Goal: Task Accomplishment & Management: Use online tool/utility

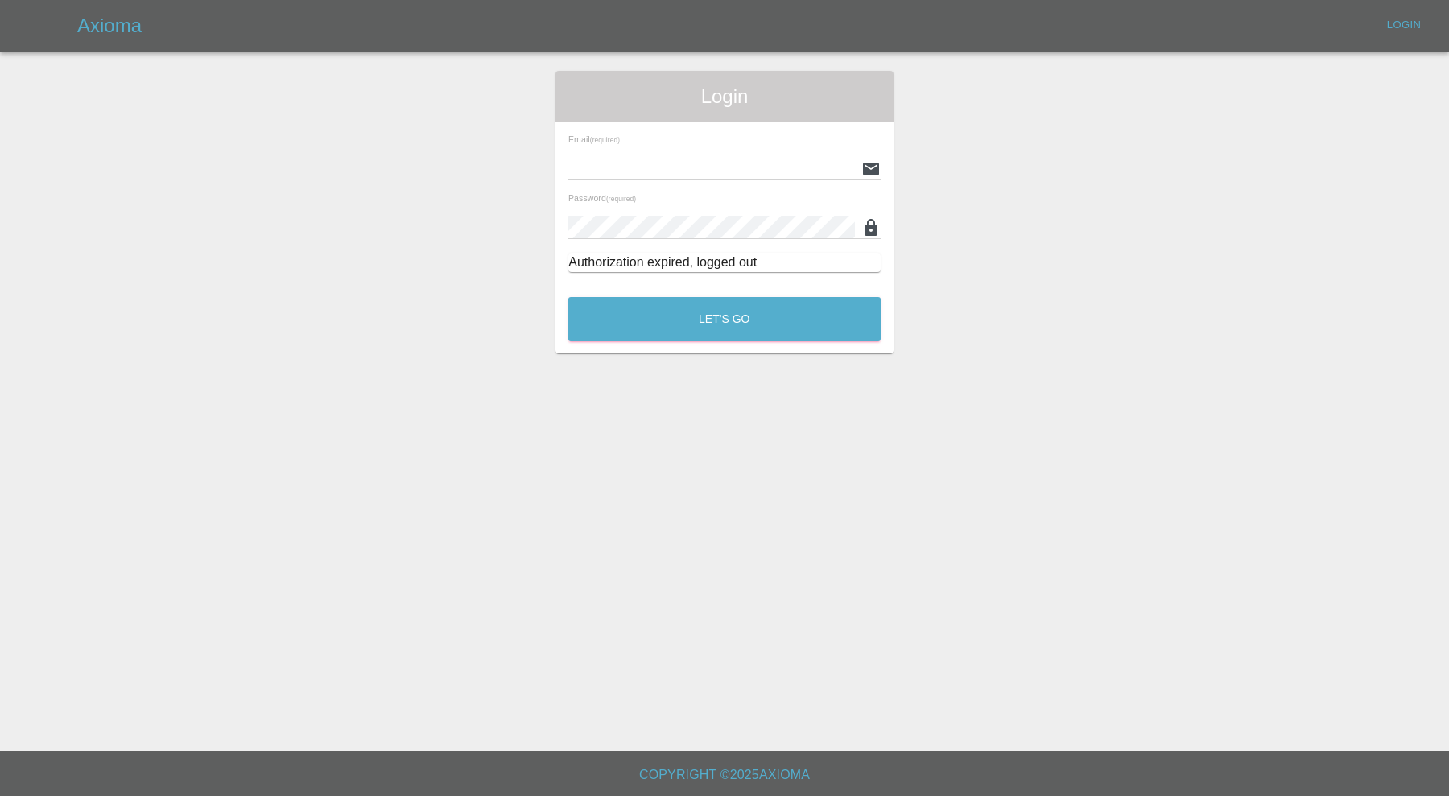
type input "[PERSON_NAME][EMAIL_ADDRESS][PERSON_NAME][DOMAIN_NAME]"
click at [587, 291] on div "Let's Go" at bounding box center [724, 315] width 314 height 60
click at [601, 301] on button "Let's Go" at bounding box center [724, 319] width 312 height 44
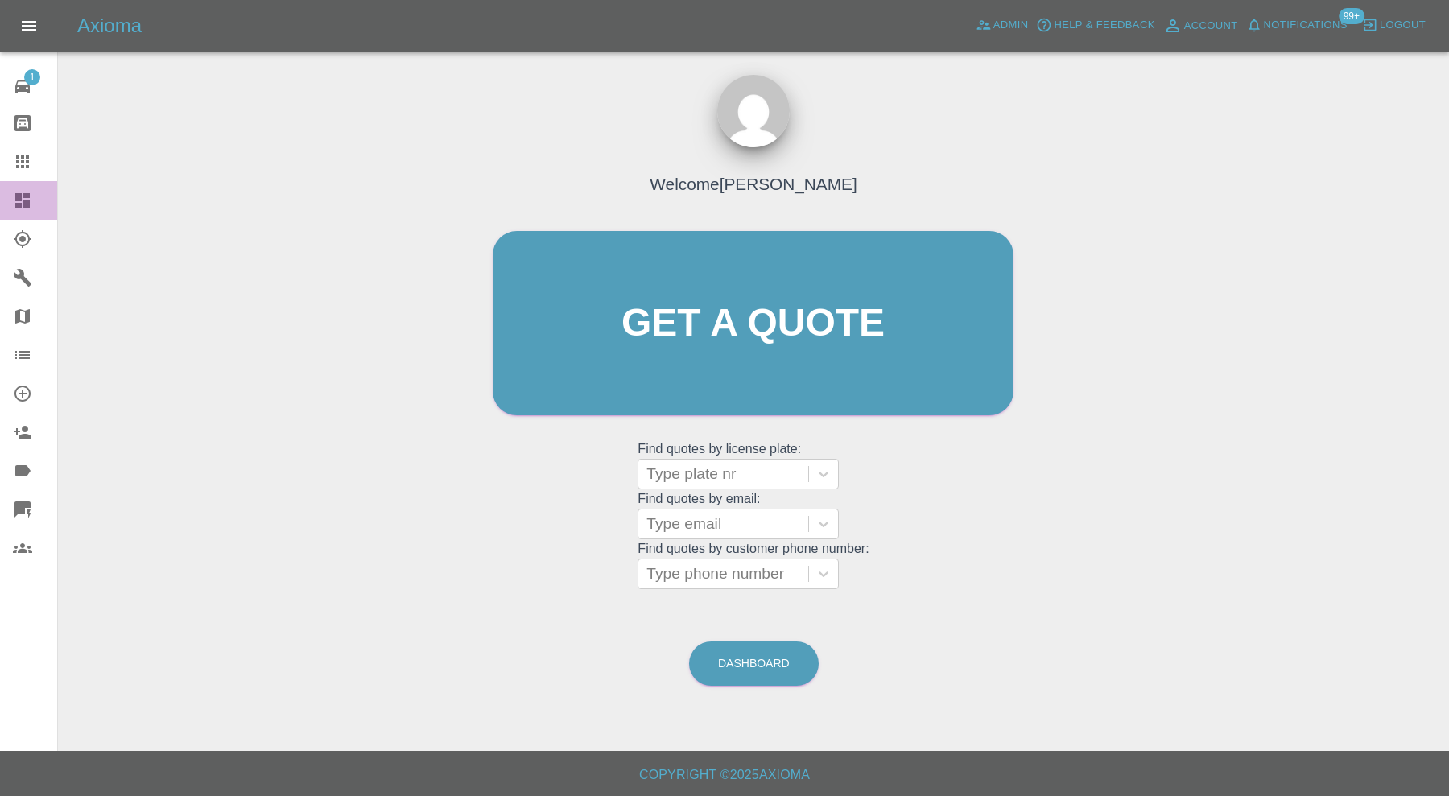
click at [17, 191] on icon at bounding box center [22, 200] width 19 height 19
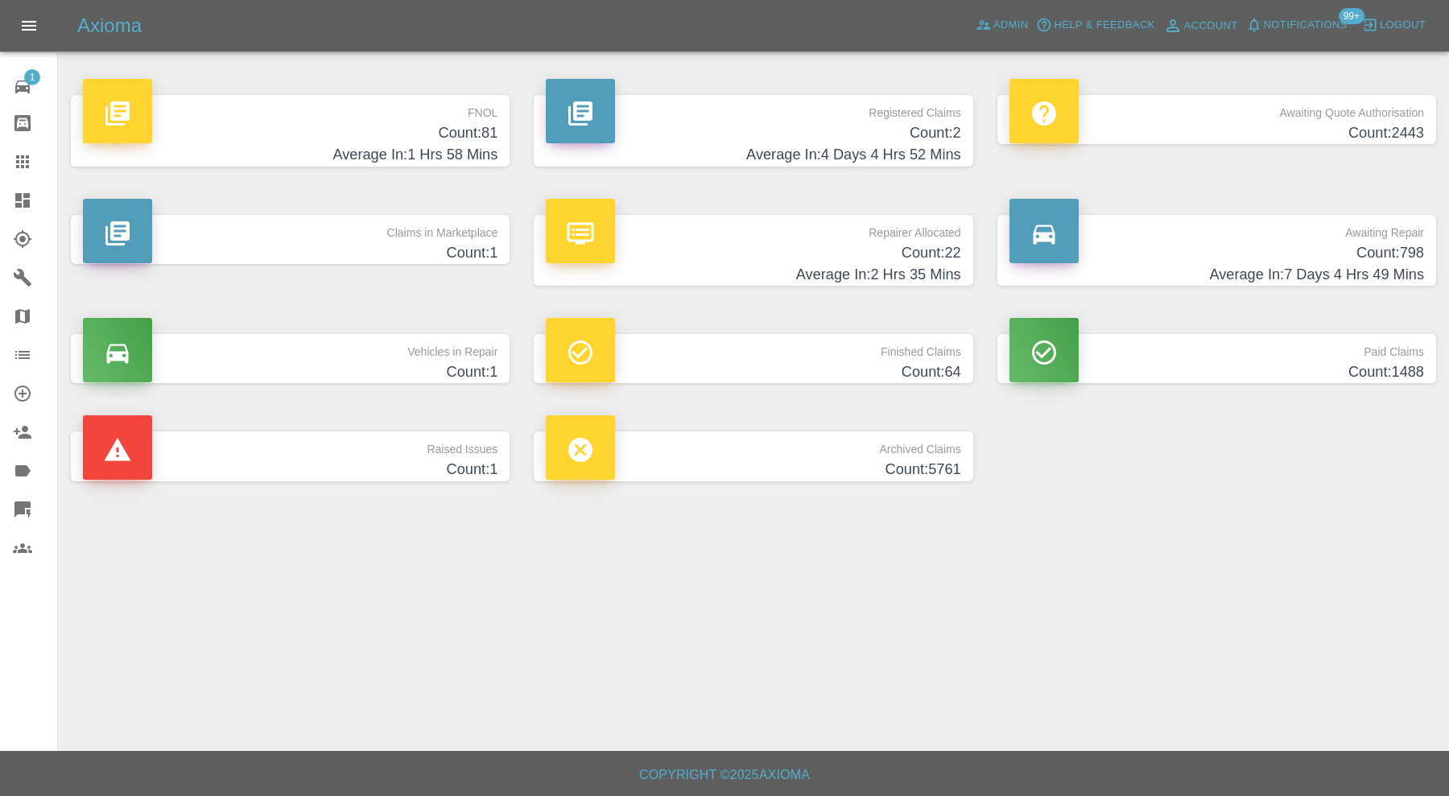
click at [439, 246] on h4 "Count: 1" at bounding box center [290, 253] width 415 height 22
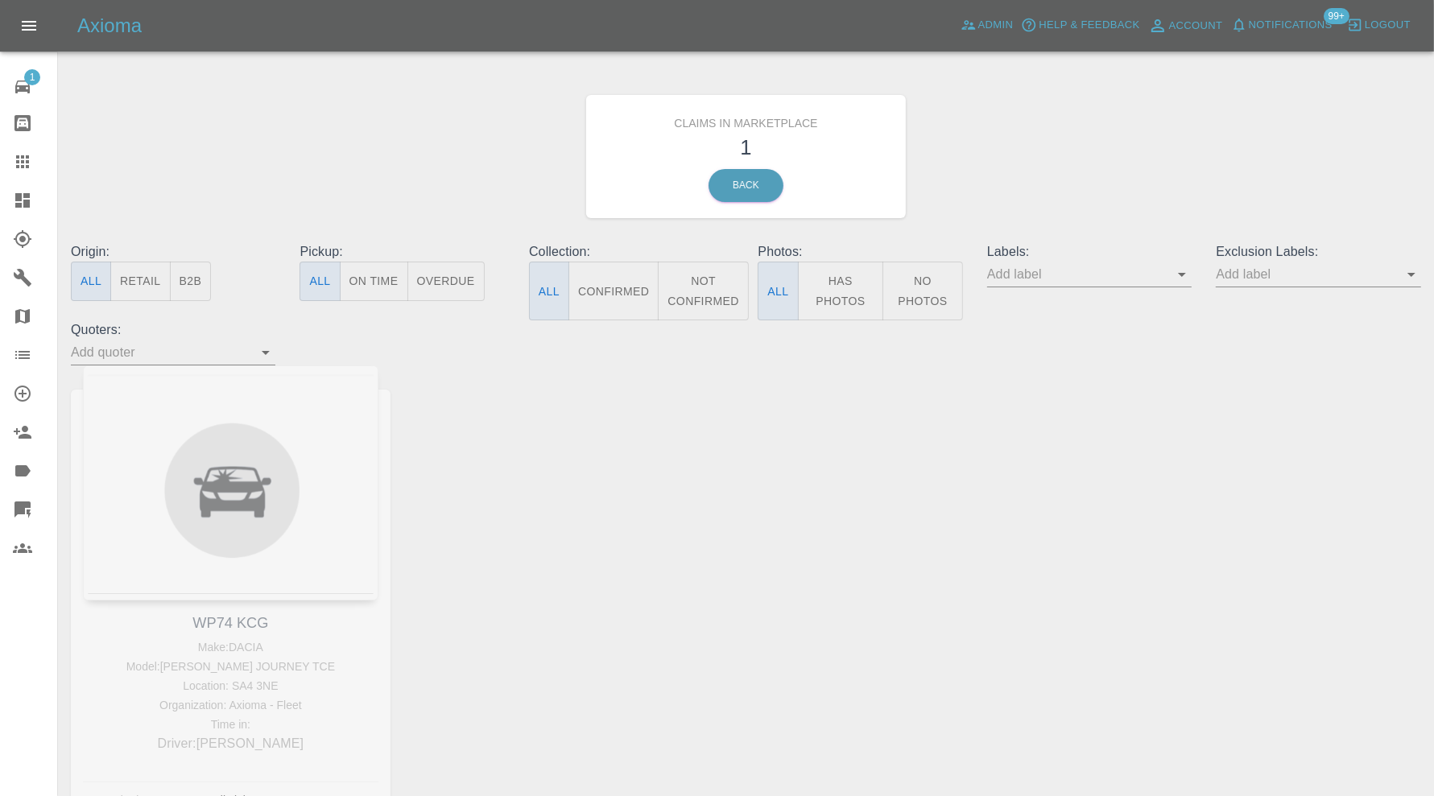
click at [228, 619] on div "WP74 KCG Make: DACIA Model: SANDERO JOURNEY TCE Location: SA4 3NE Organization:…" at bounding box center [231, 603] width 344 height 476
copy link "WP74 KCG"
click at [19, 154] on icon at bounding box center [22, 161] width 19 height 19
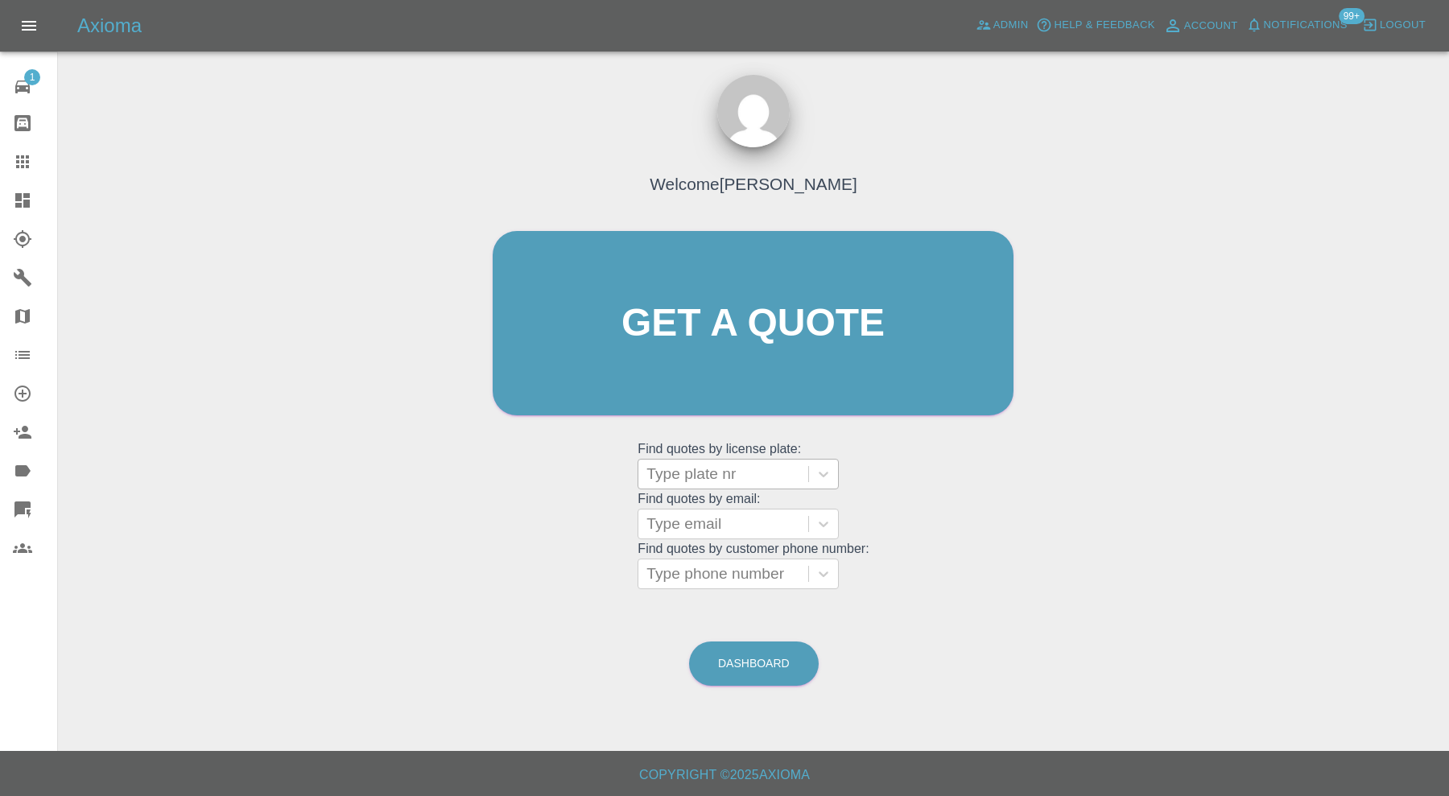
click at [734, 483] on div at bounding box center [723, 474] width 154 height 23
click at [739, 477] on div at bounding box center [723, 474] width 154 height 23
paste input "WP74 KCG"
type input "WP74 KCG"
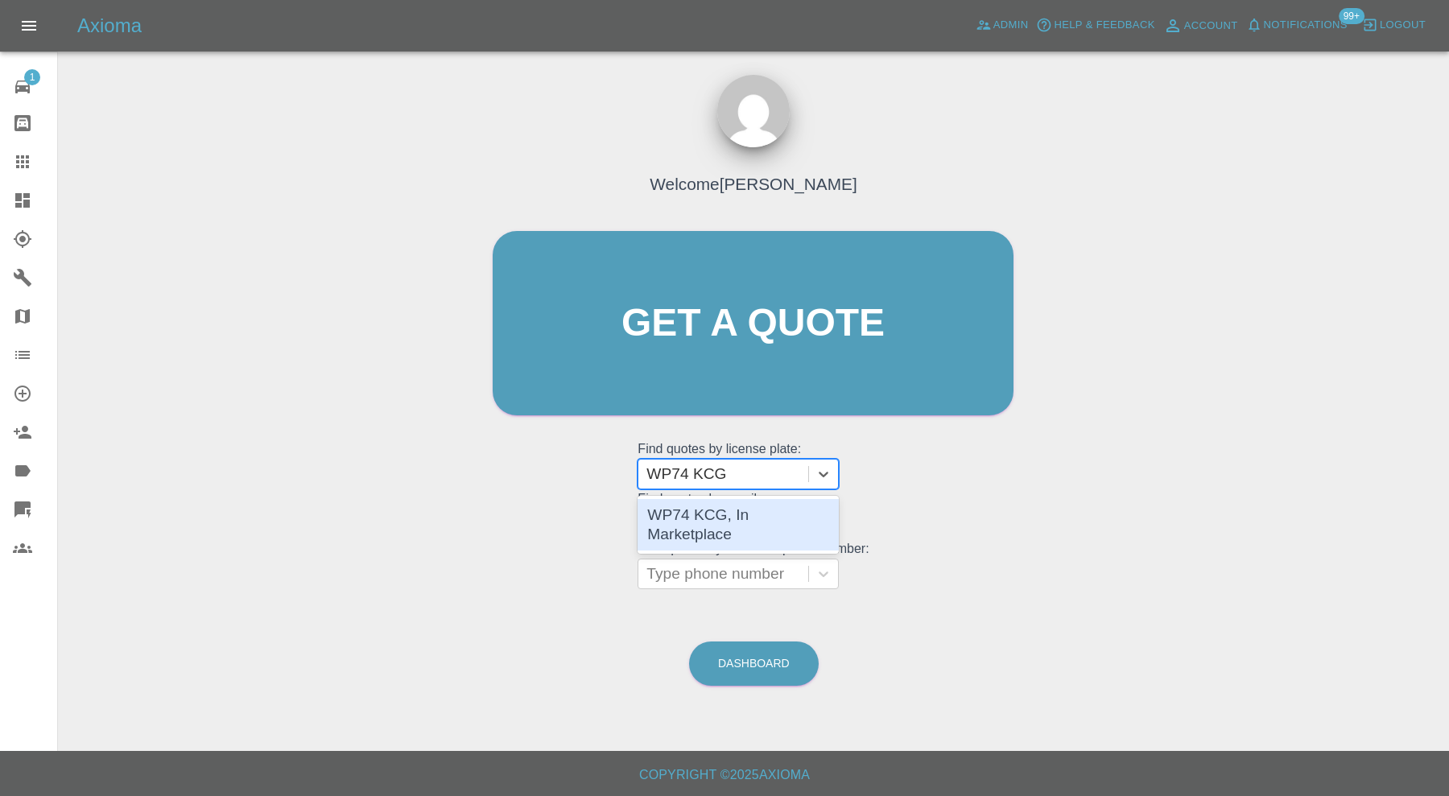
click at [759, 514] on div "WP74 KCG, In Marketplace" at bounding box center [738, 525] width 201 height 52
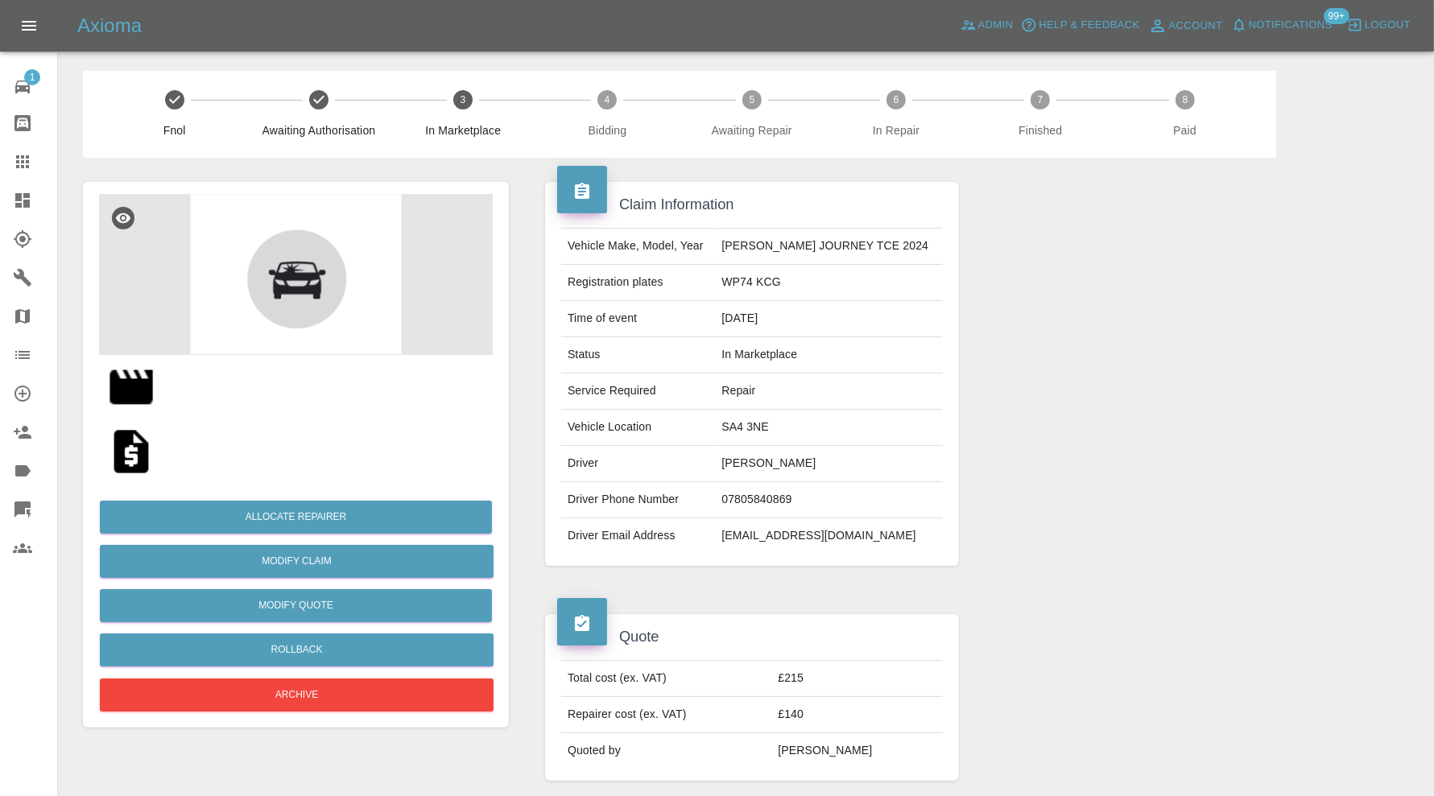
click at [138, 399] on img at bounding box center [131, 387] width 52 height 52
click at [1390, 330] on div at bounding box center [1190, 374] width 438 height 432
click at [391, 514] on button "Allocate Repairer" at bounding box center [296, 517] width 392 height 33
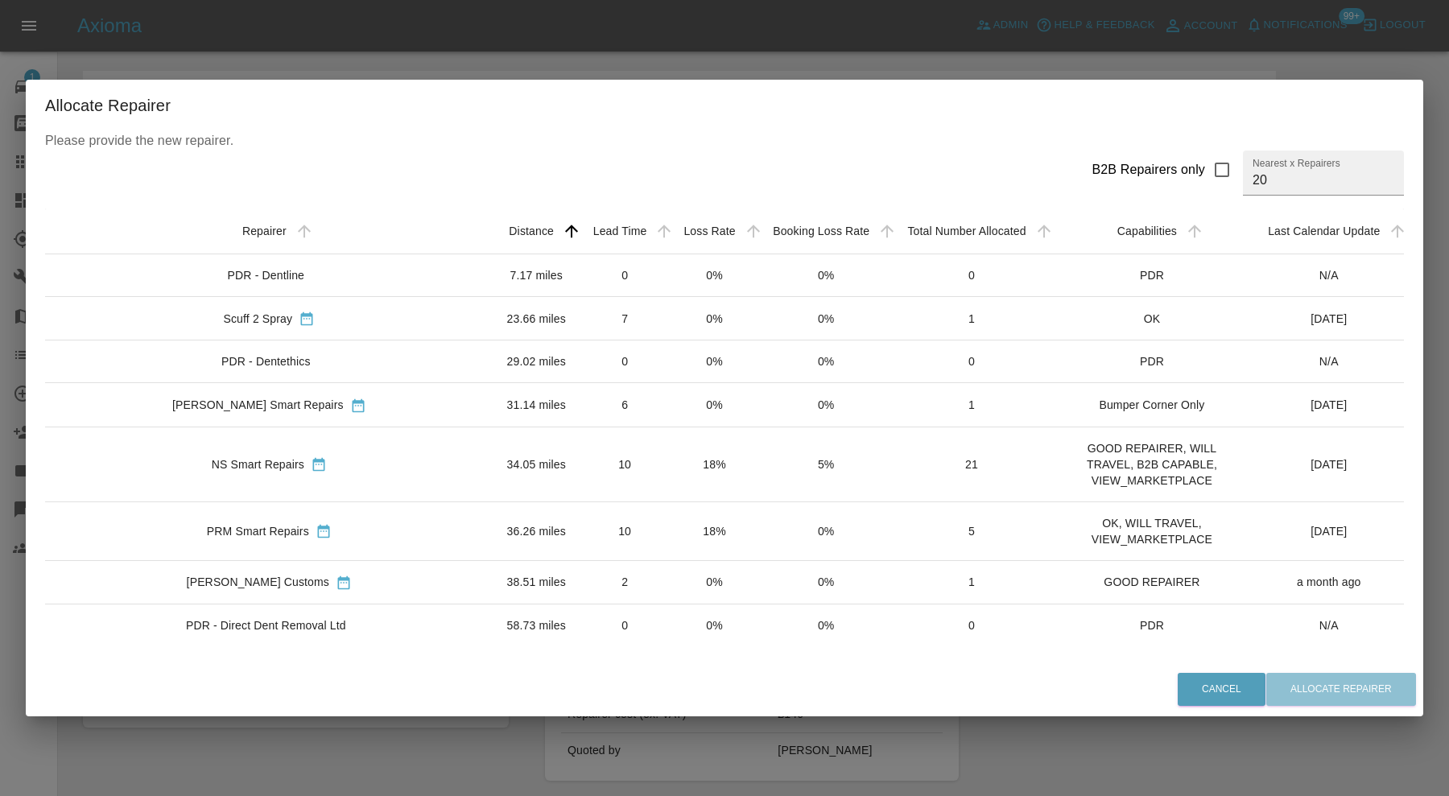
click at [447, 443] on td "NS Smart Repairs" at bounding box center [269, 464] width 448 height 75
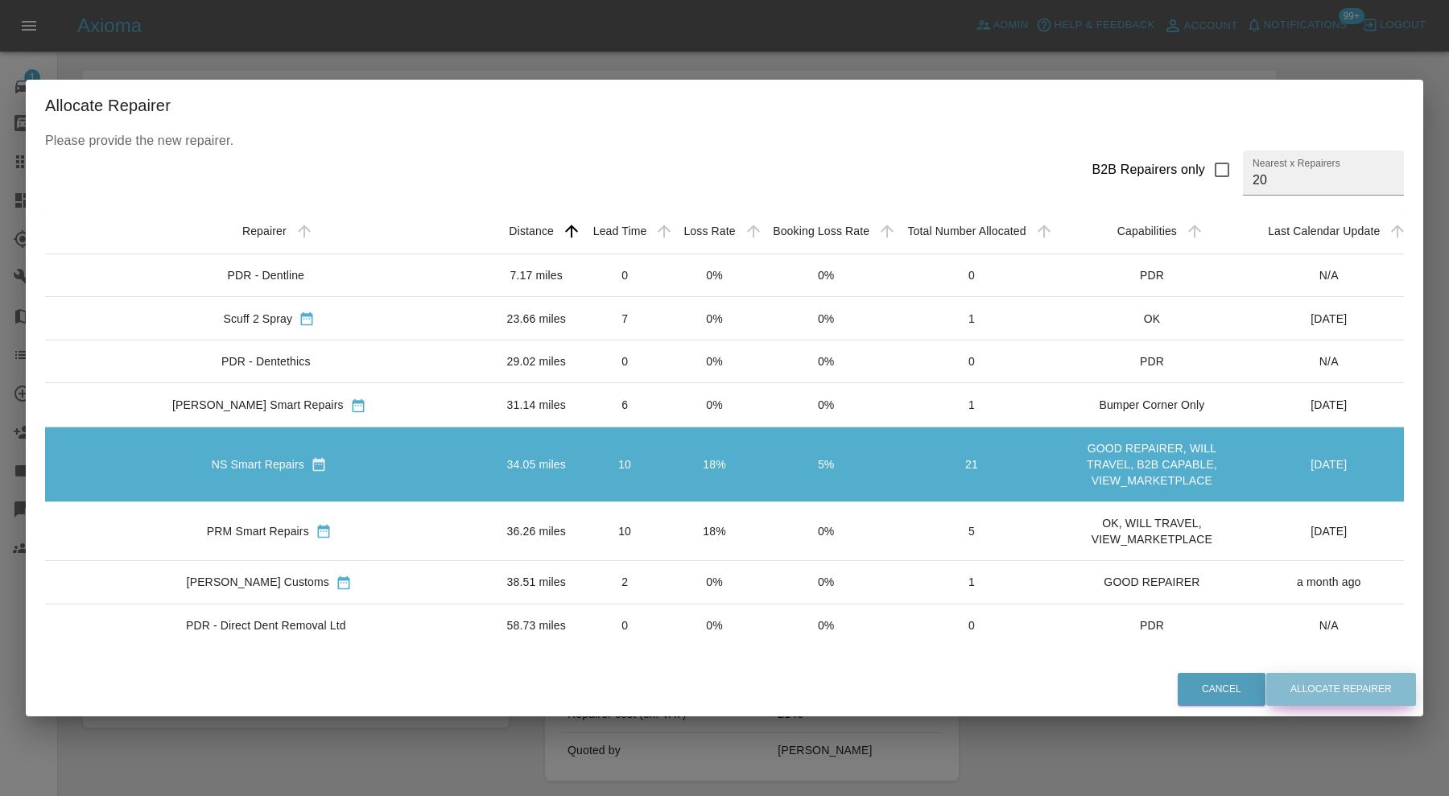
click at [1319, 691] on button "Allocate Repairer" at bounding box center [1341, 689] width 150 height 33
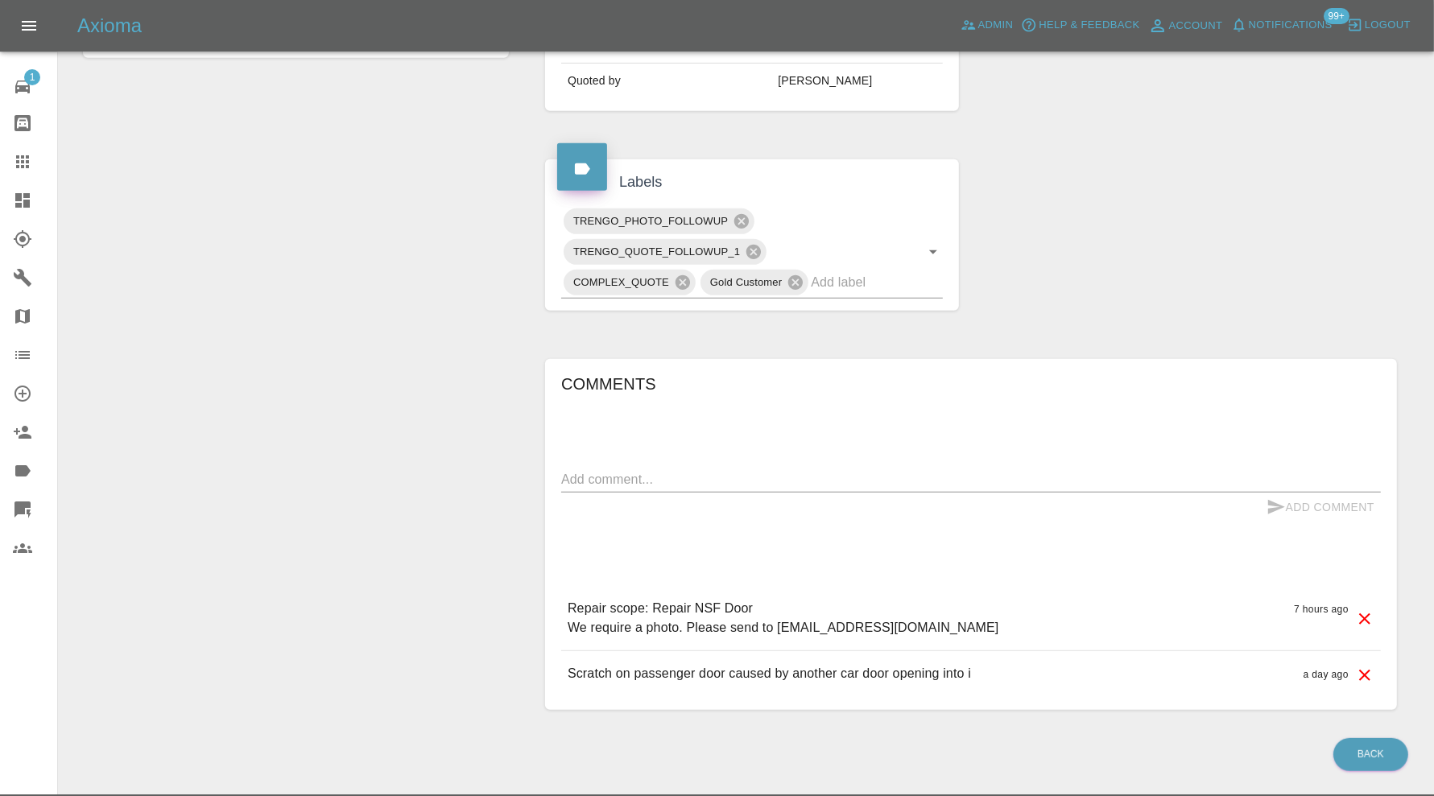
scroll to position [671, 0]
click at [676, 469] on textarea at bounding box center [970, 478] width 819 height 19
type textarea "video added"
click at [1257, 501] on div "Add Comment" at bounding box center [970, 507] width 819 height 30
click at [1302, 498] on button "Add Comment" at bounding box center [1320, 507] width 121 height 30
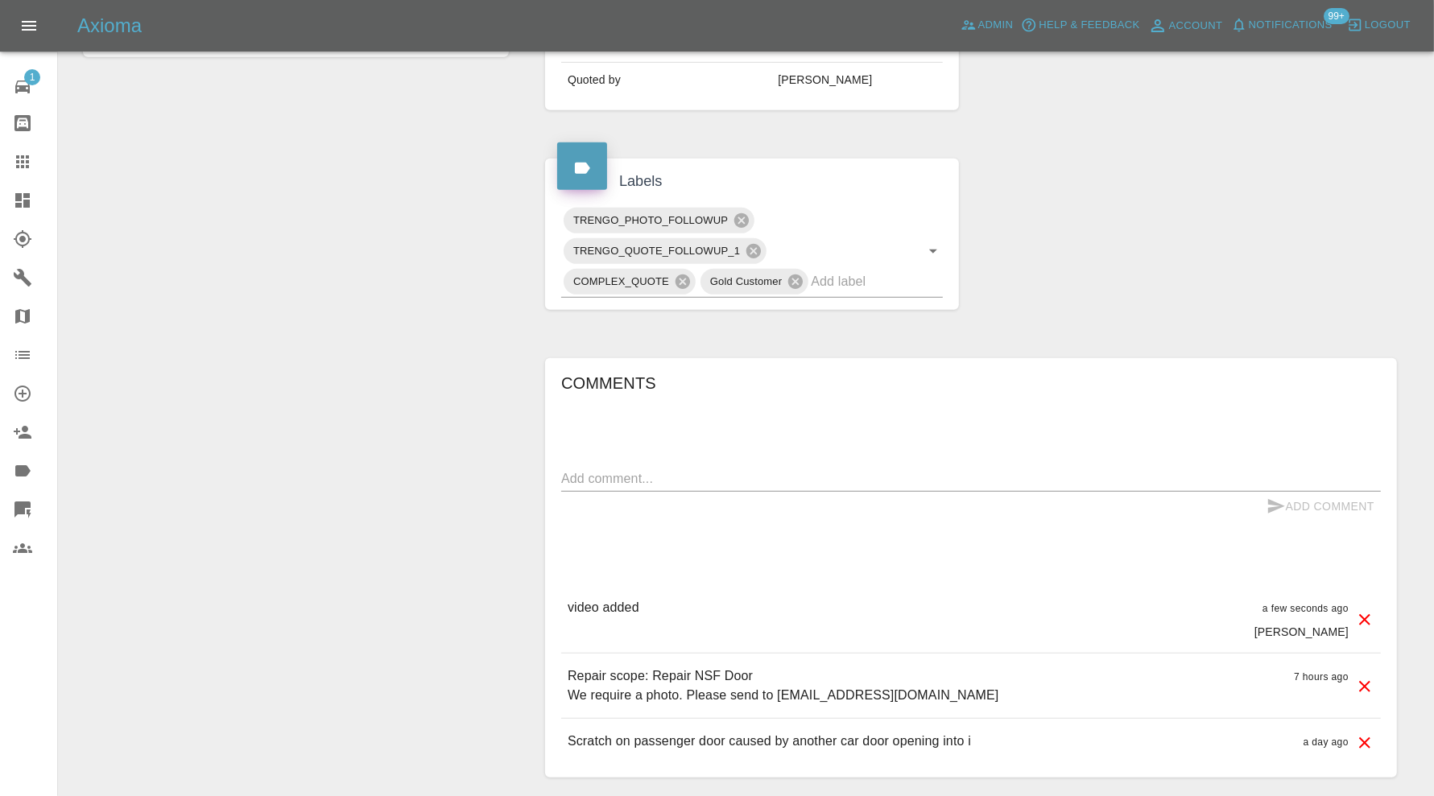
click at [33, 203] on div at bounding box center [35, 200] width 45 height 19
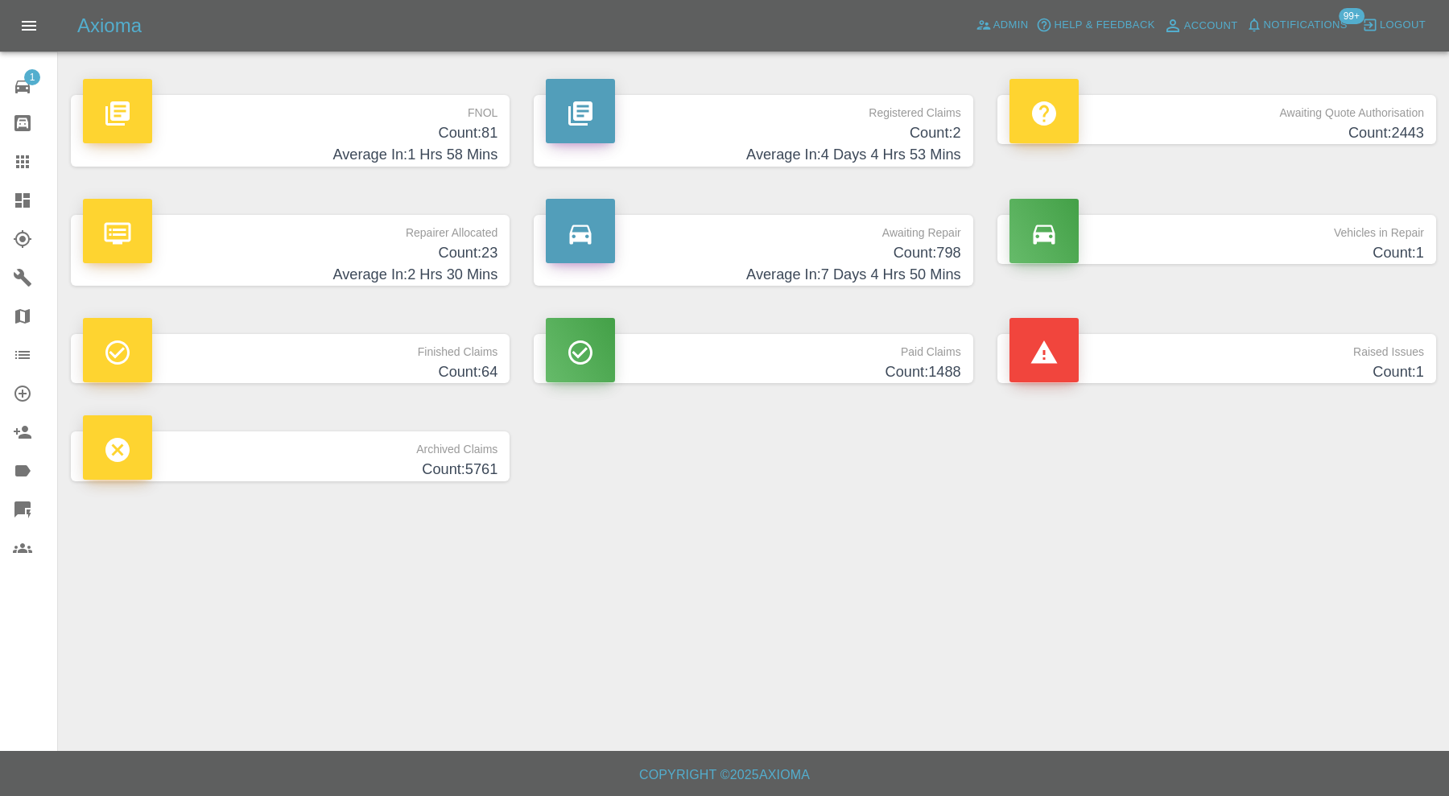
click at [1129, 366] on h4 "Count: 1" at bounding box center [1216, 372] width 415 height 22
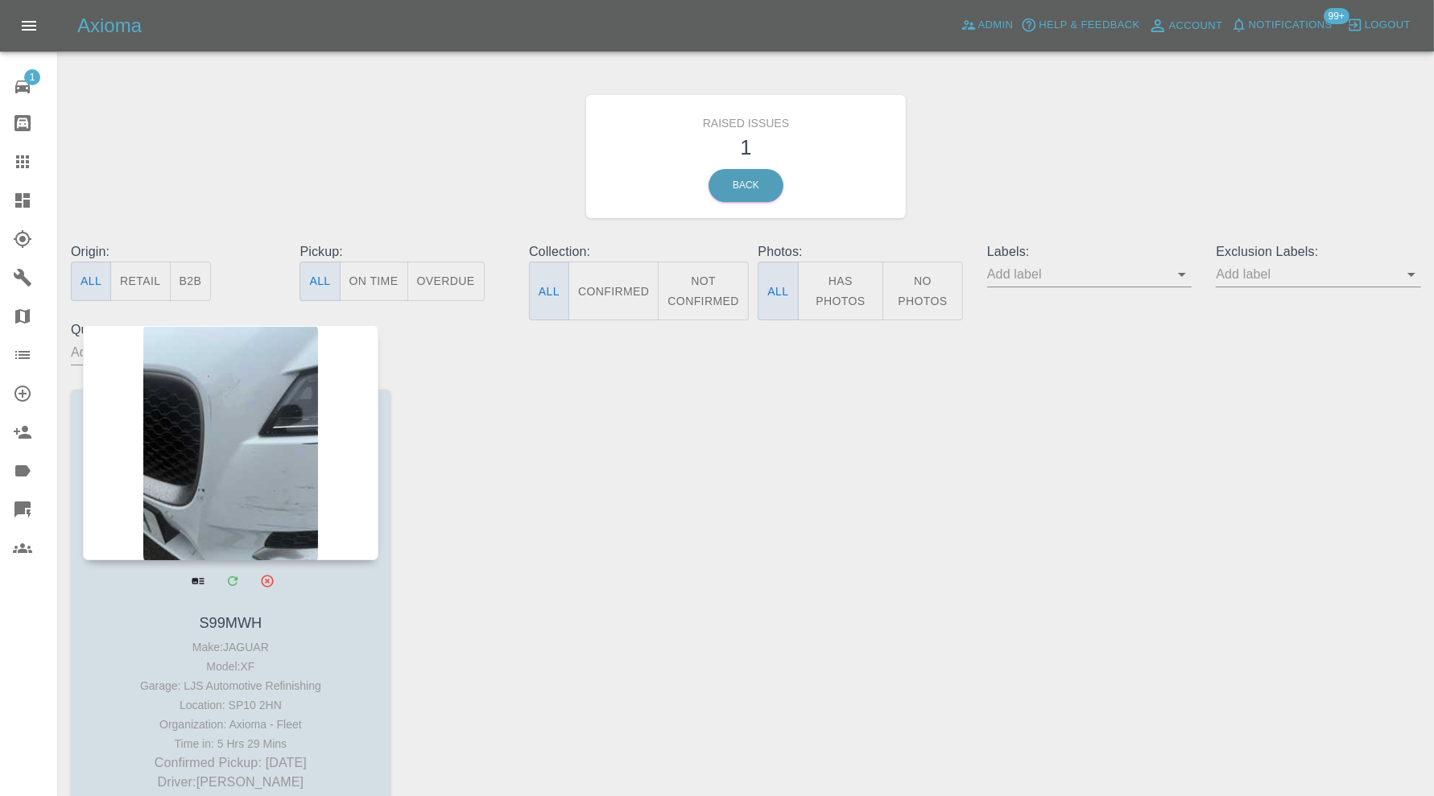
click at [270, 463] on div at bounding box center [230, 442] width 295 height 235
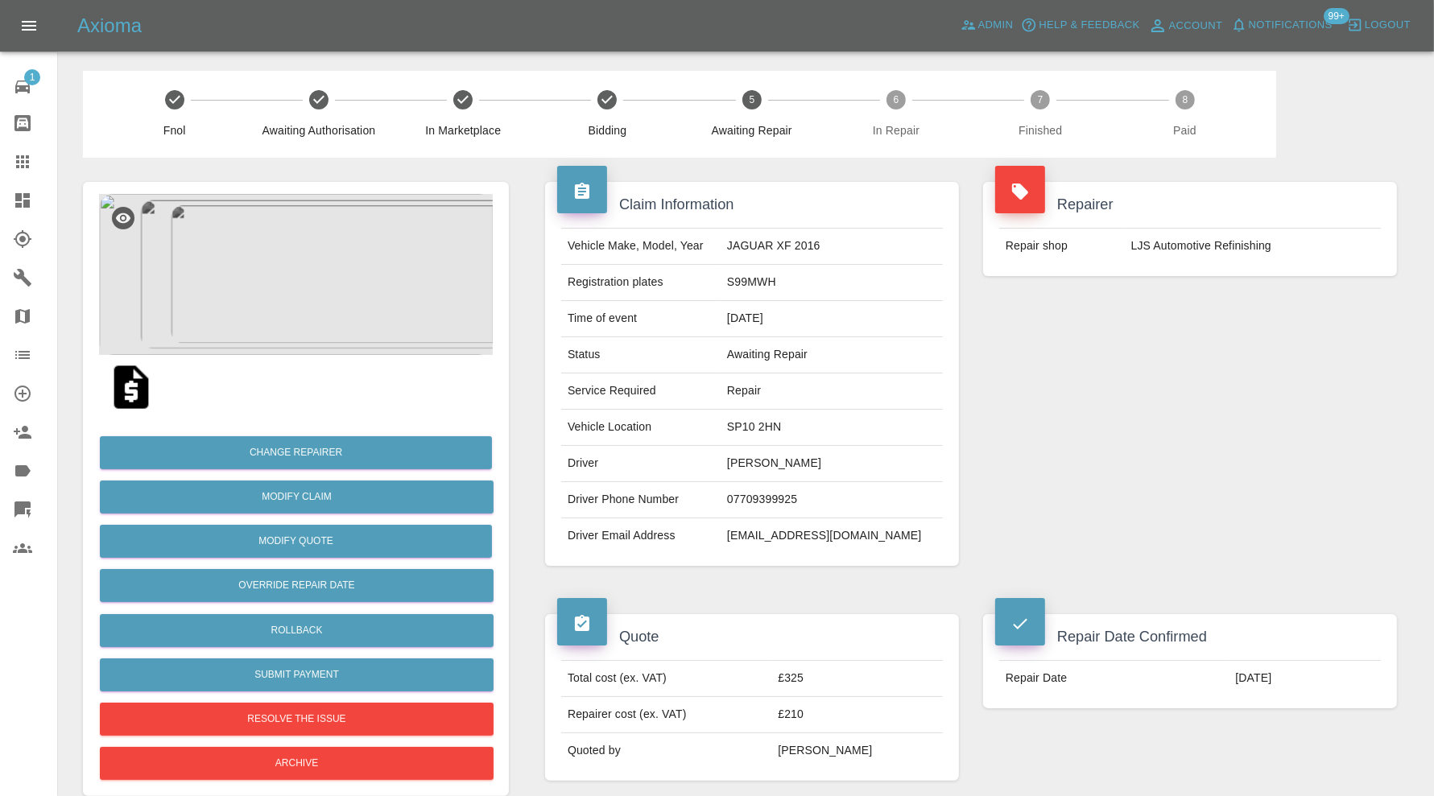
click at [29, 194] on icon at bounding box center [22, 200] width 14 height 14
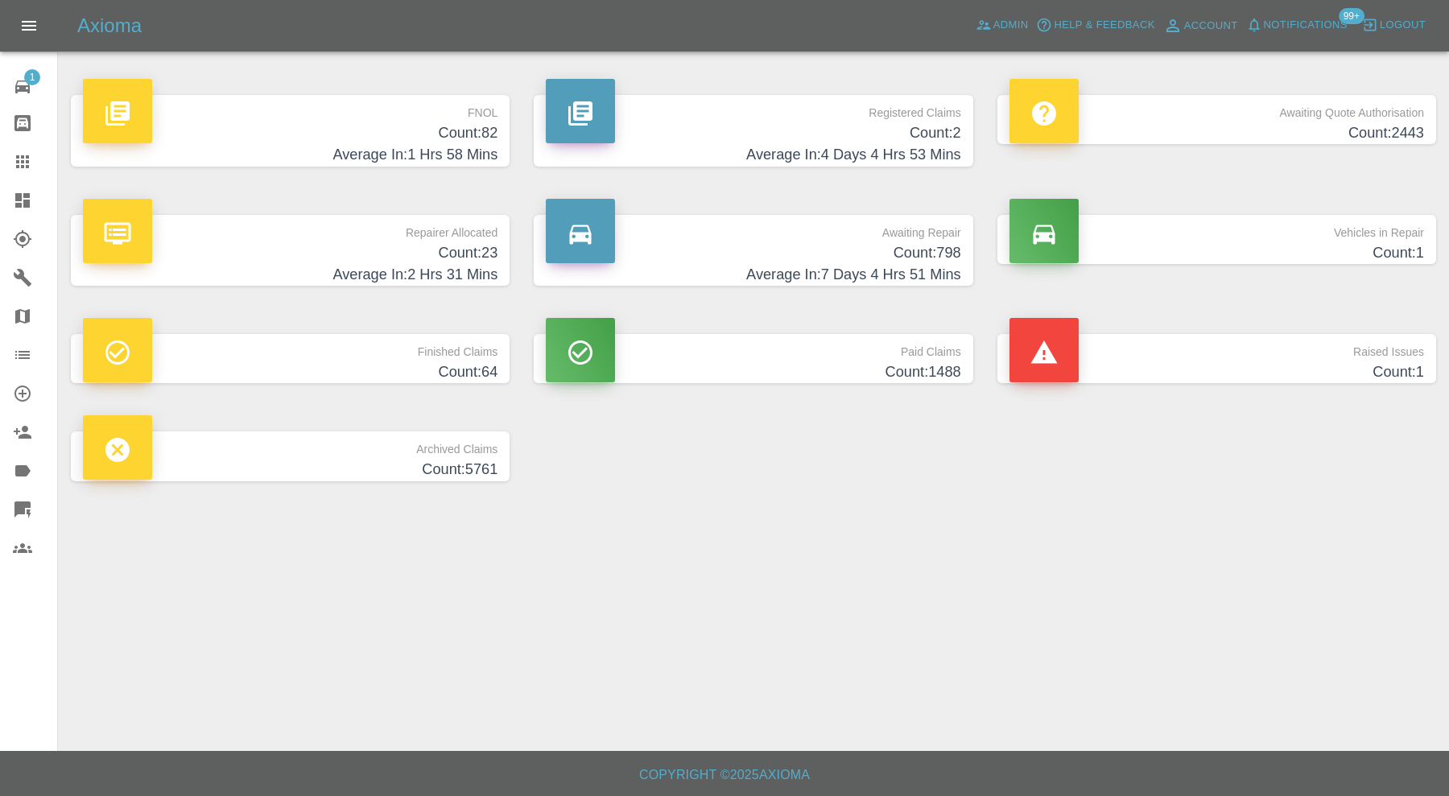
click at [1008, 43] on div "Axioma Admin Help & Feedback Account Notifications 99+ Logout" at bounding box center [724, 26] width 1449 height 52
click at [1006, 26] on span "Admin" at bounding box center [1010, 25] width 35 height 19
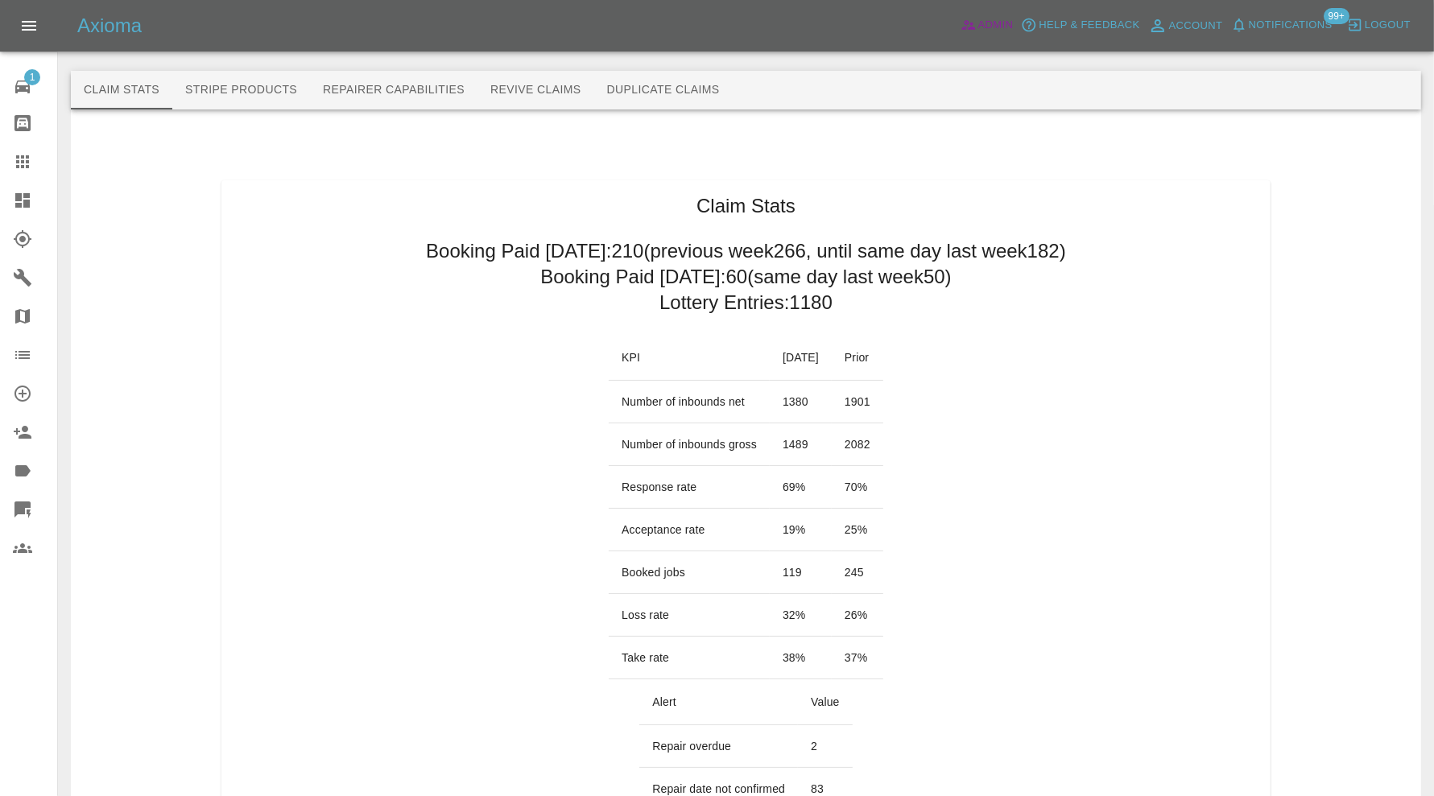
click at [1006, 26] on span "Admin" at bounding box center [995, 25] width 35 height 19
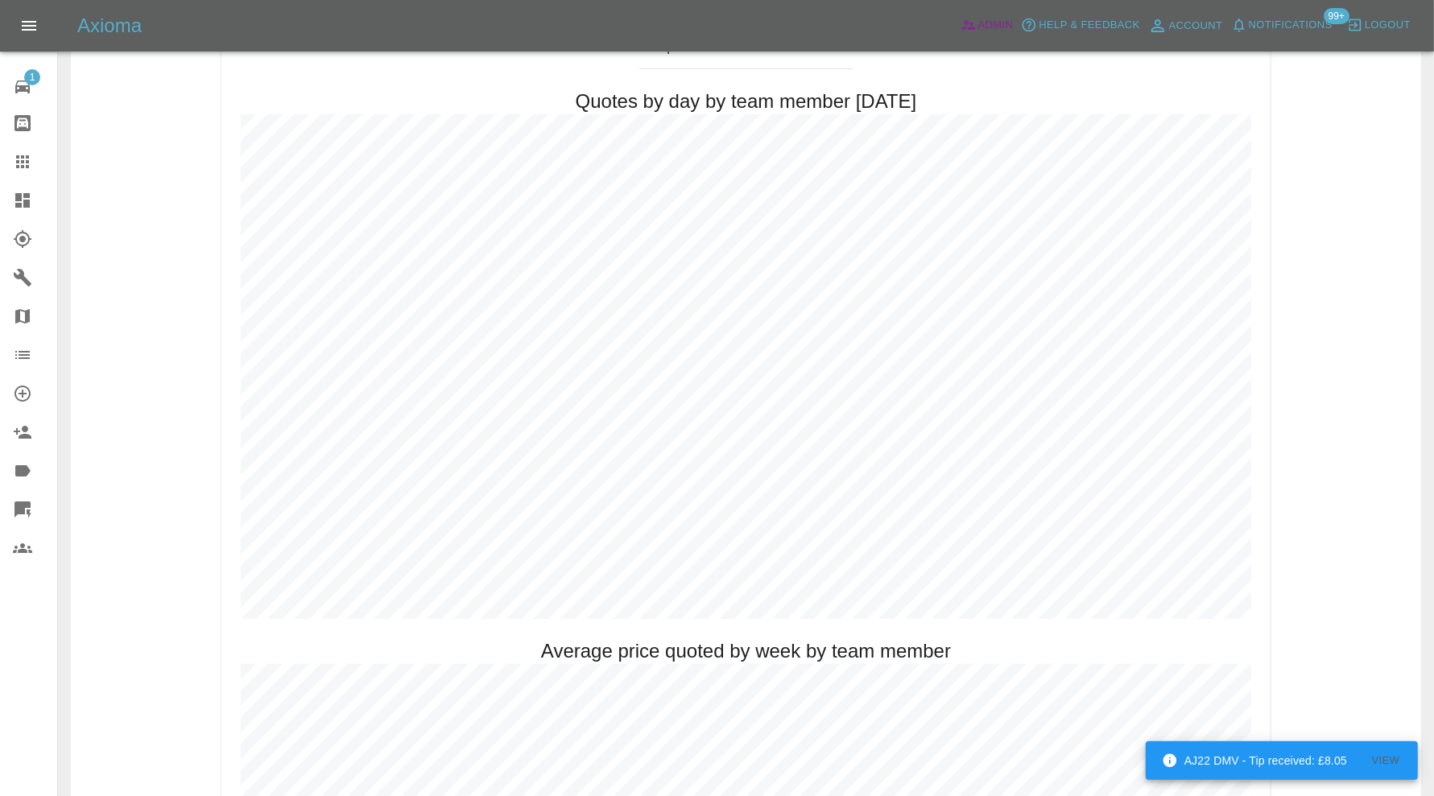
scroll to position [711, 0]
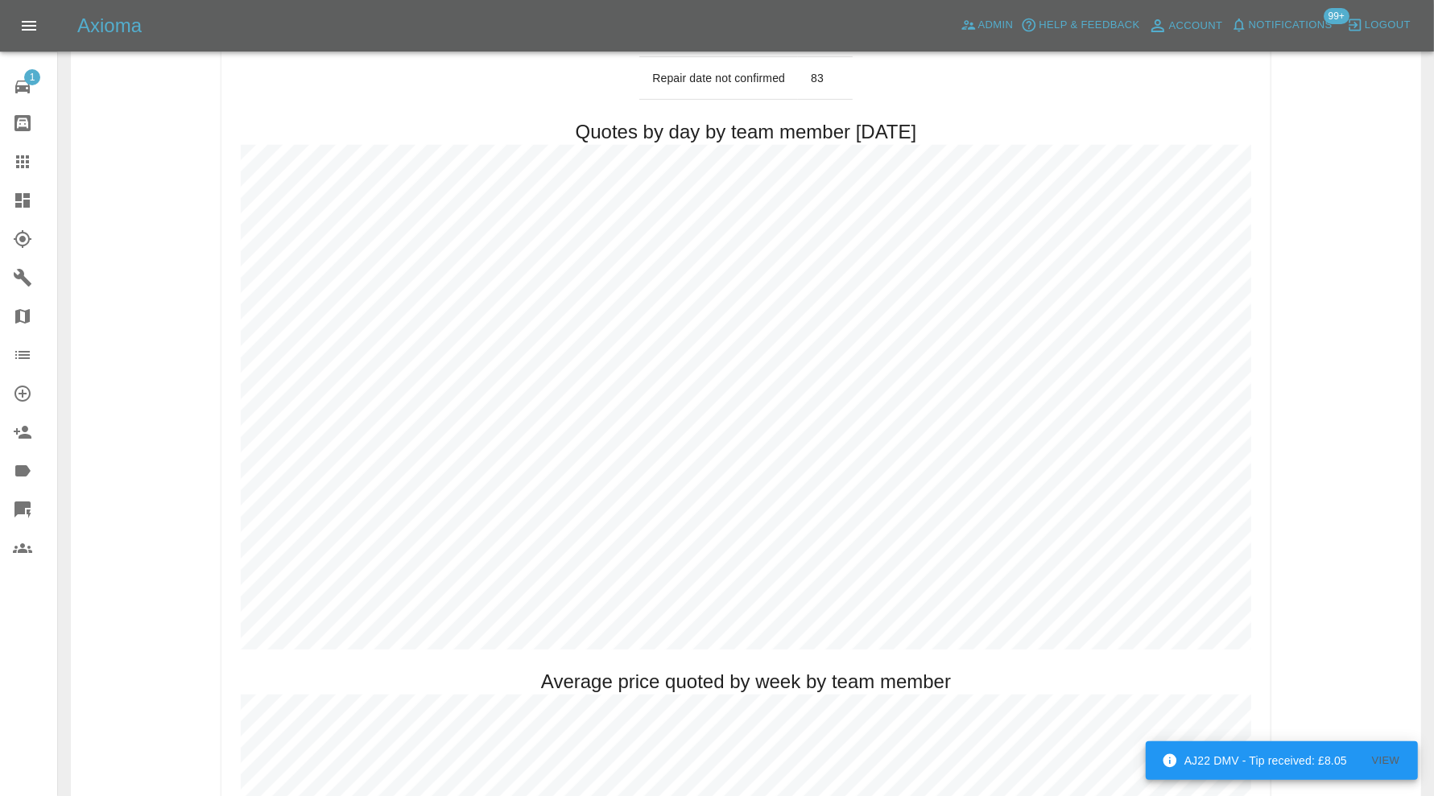
click at [39, 194] on div at bounding box center [35, 200] width 45 height 19
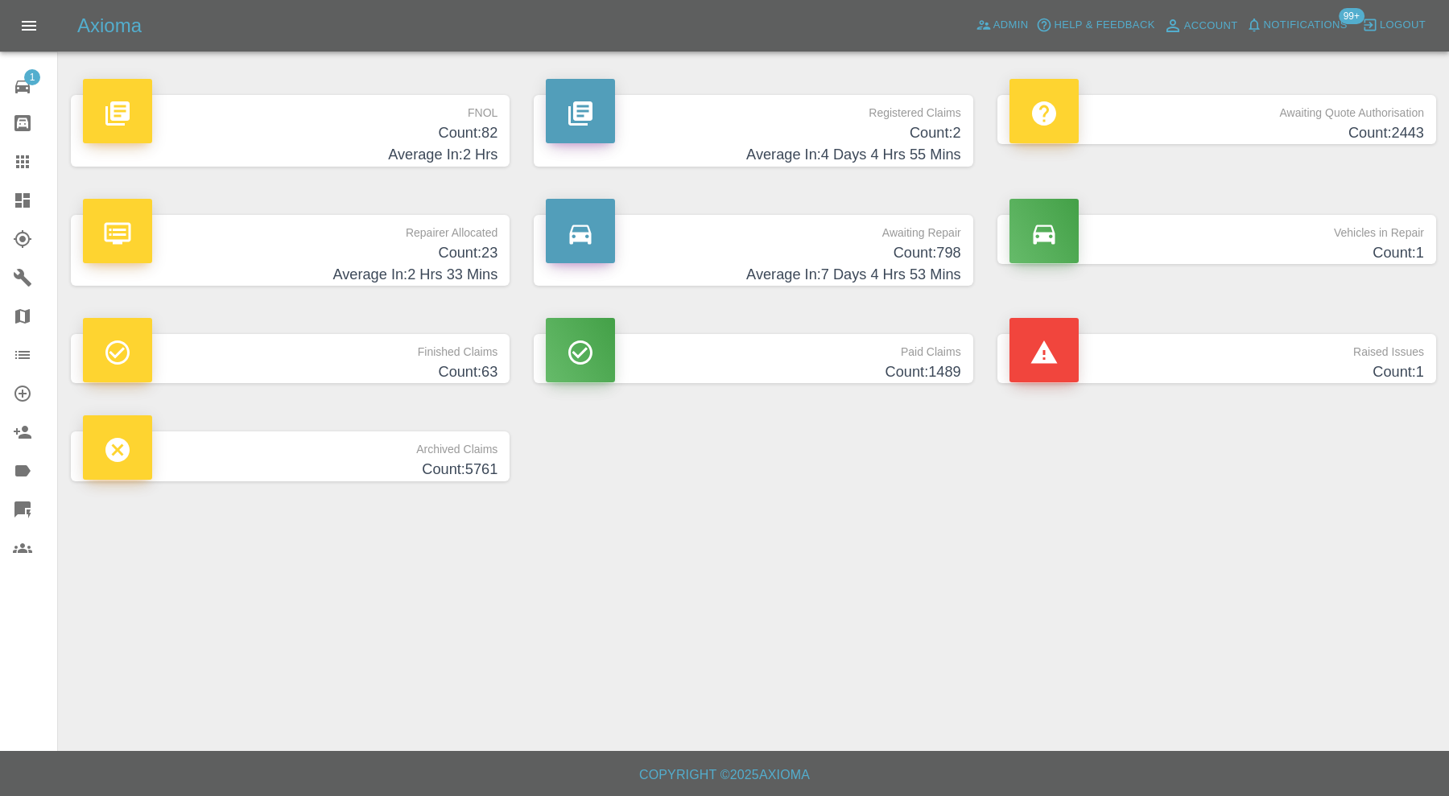
click at [359, 157] on h4 "Average In: 2 Hrs" at bounding box center [290, 155] width 415 height 22
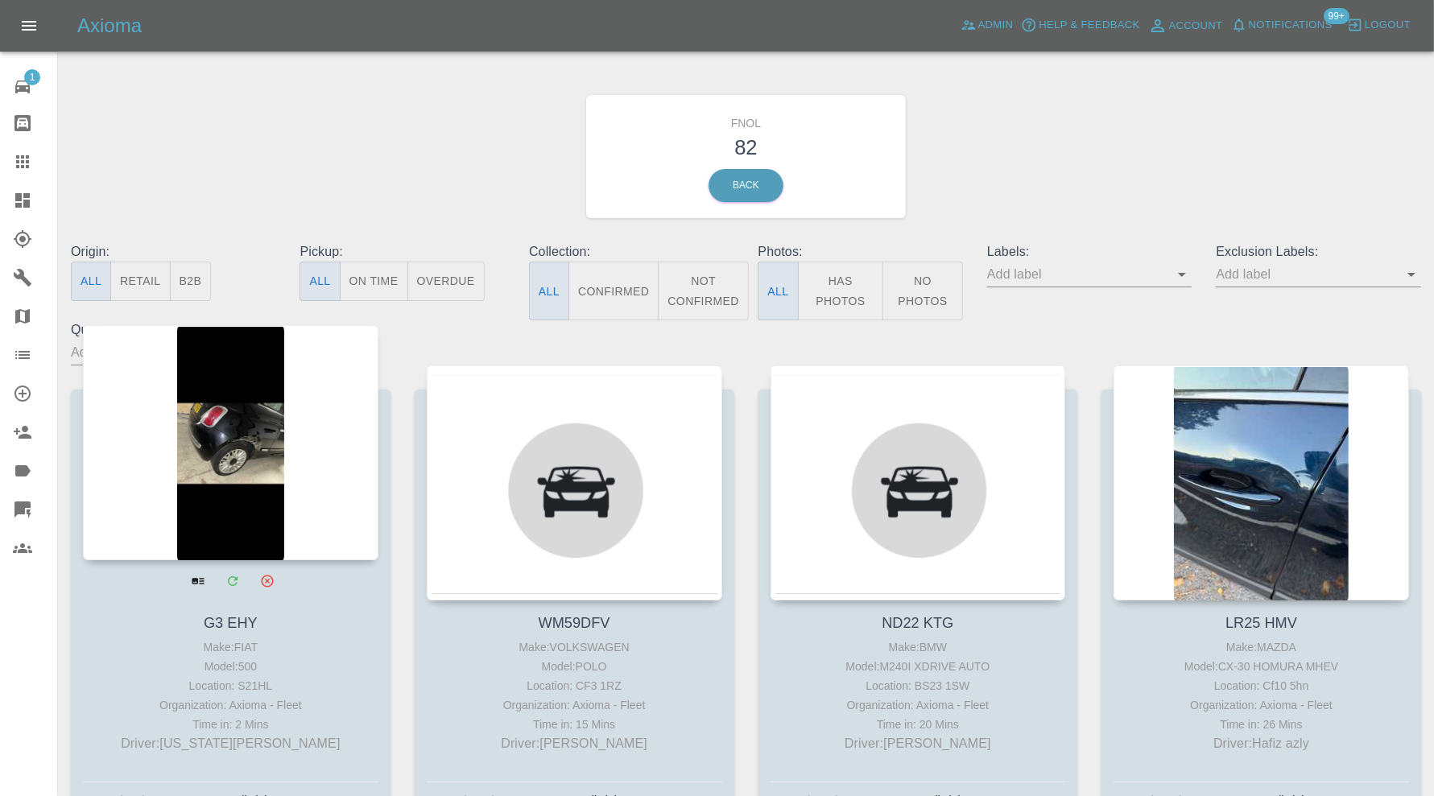
click at [266, 478] on div at bounding box center [230, 442] width 295 height 235
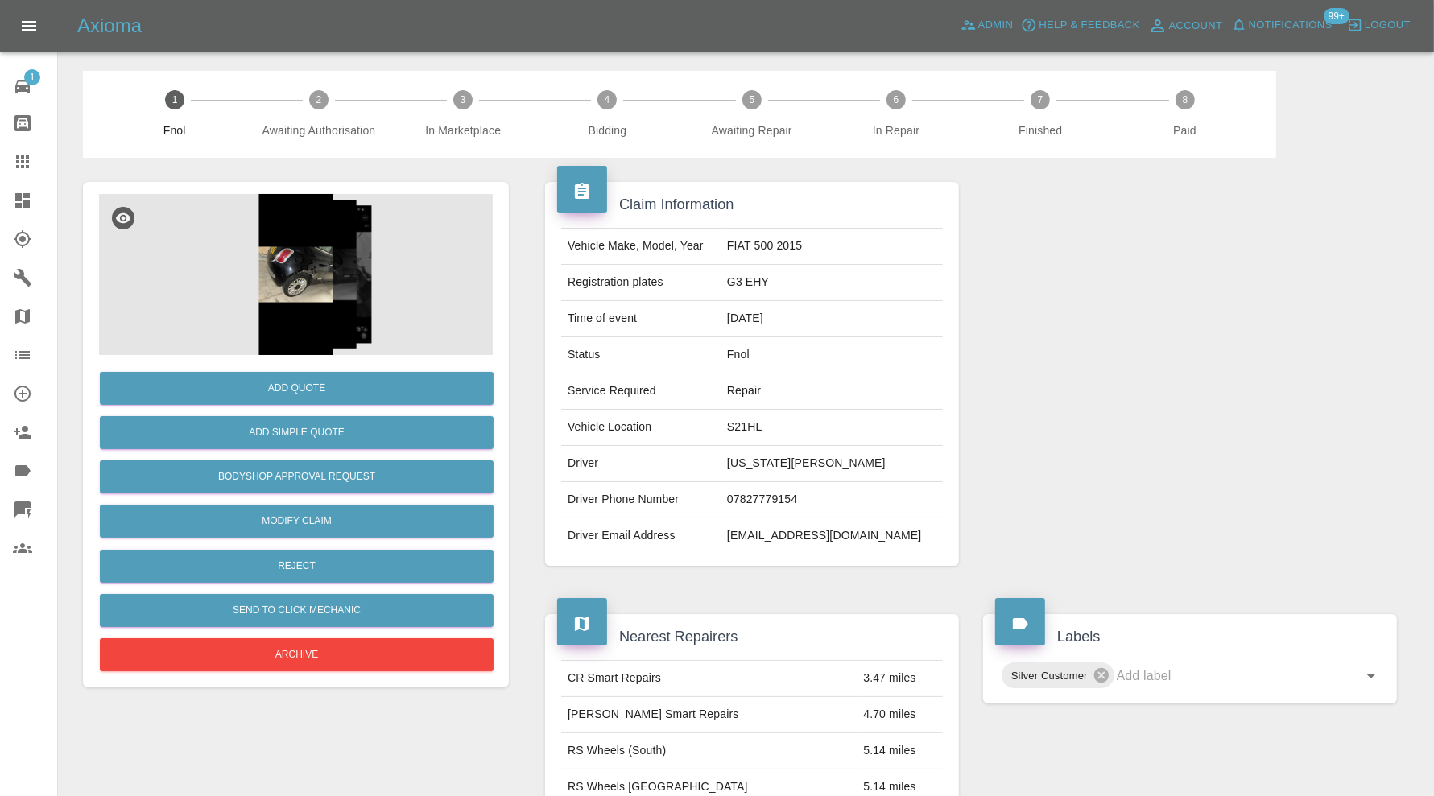
click at [345, 306] on img at bounding box center [296, 274] width 394 height 161
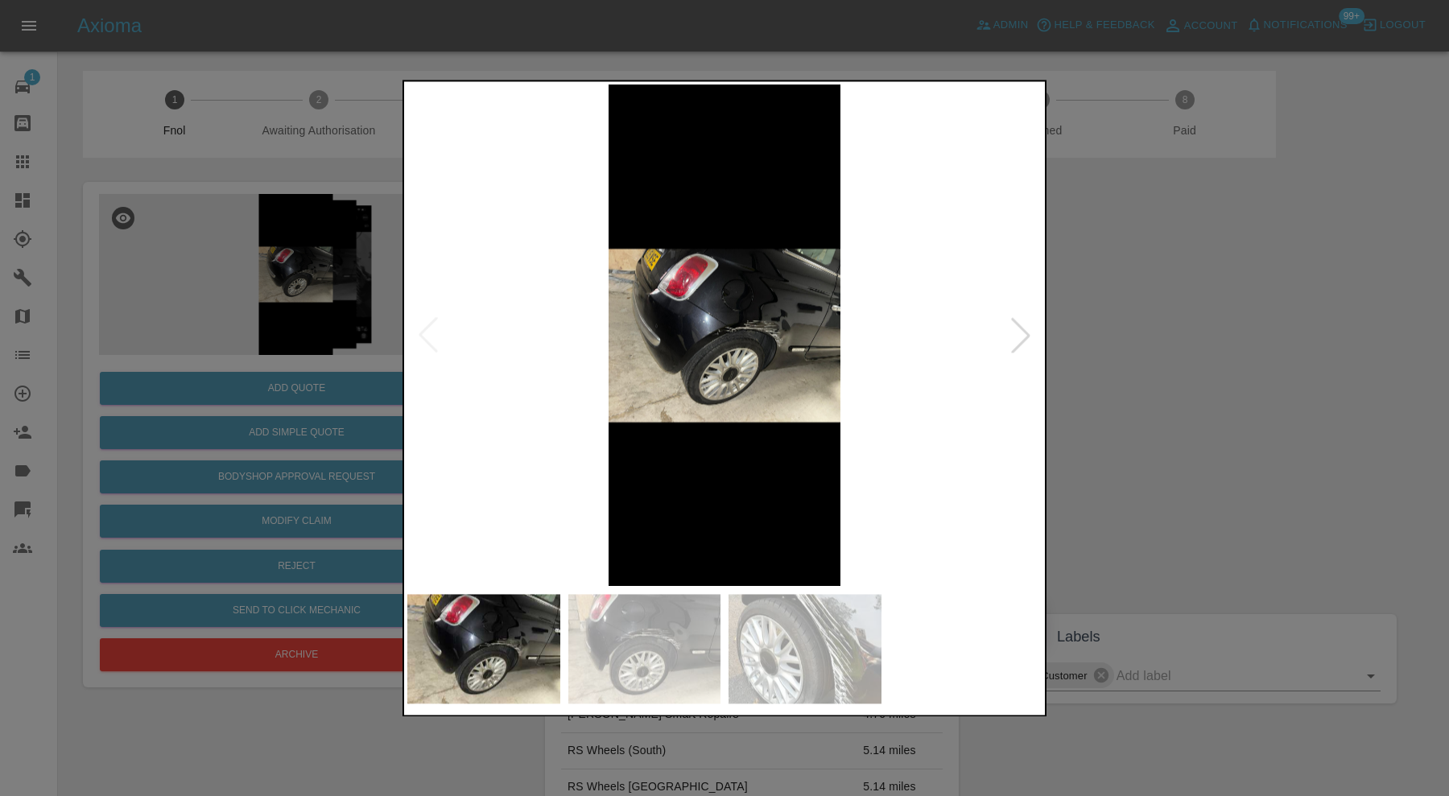
click at [673, 648] on img at bounding box center [644, 648] width 153 height 109
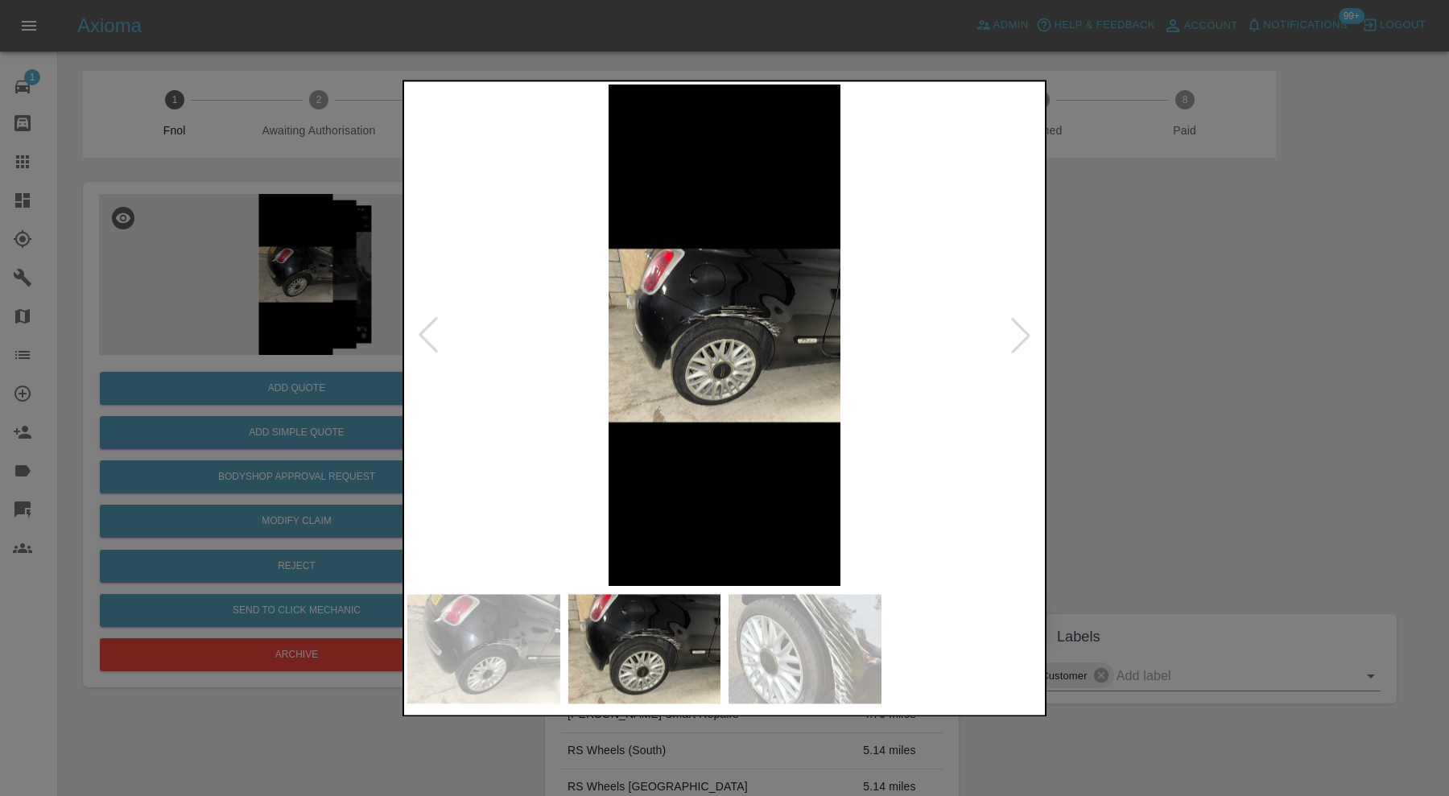
click at [773, 650] on img at bounding box center [804, 648] width 153 height 109
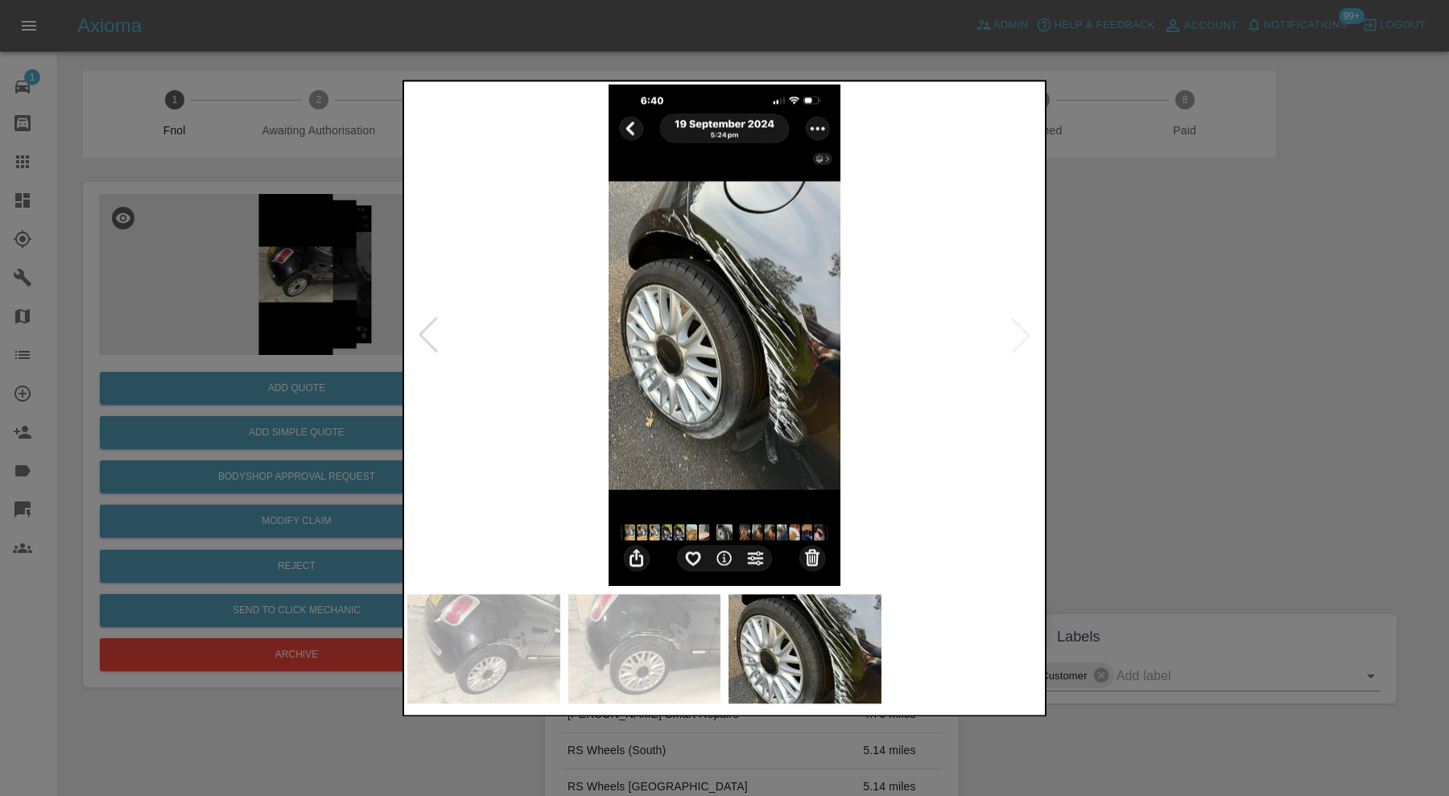
click at [1180, 326] on div at bounding box center [724, 398] width 1449 height 796
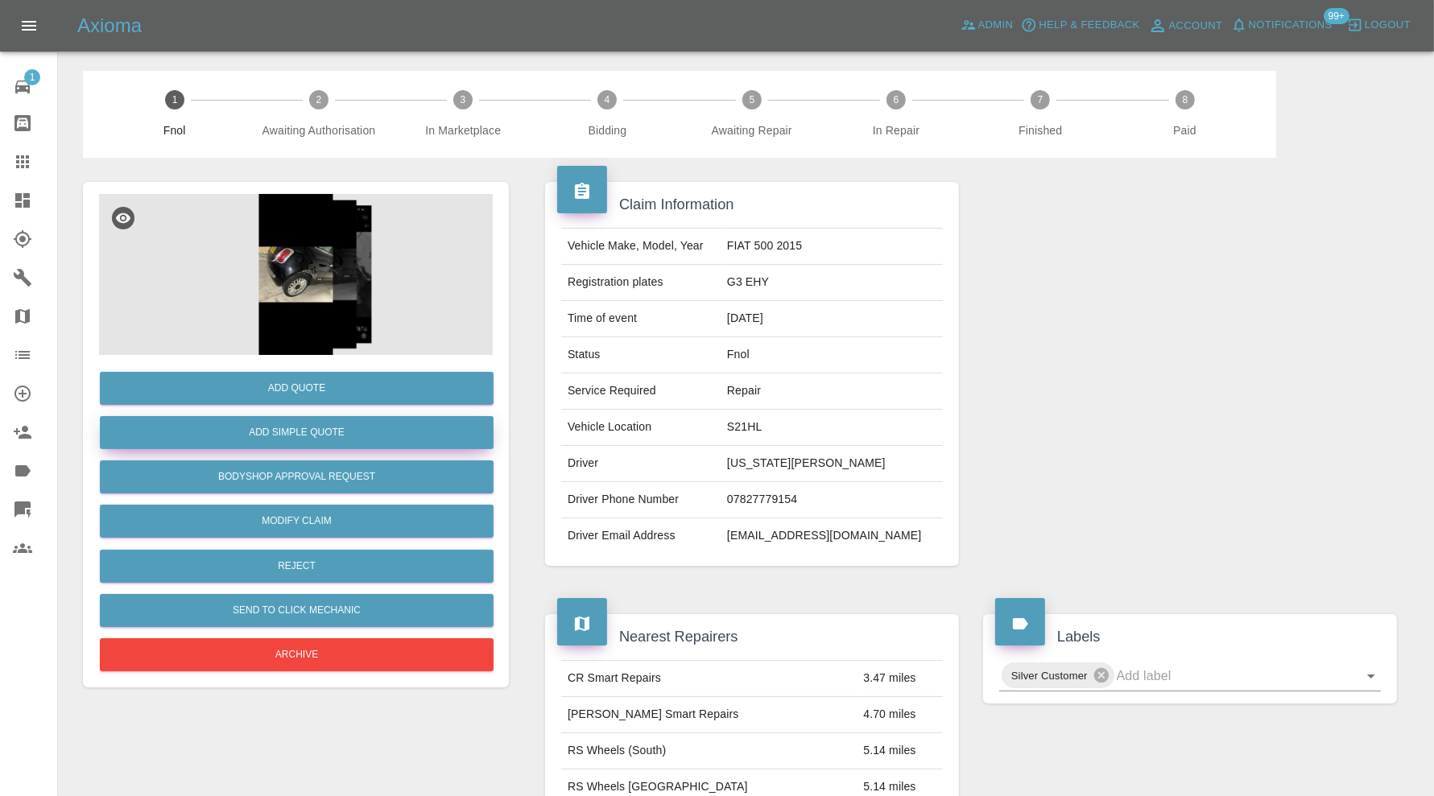
click at [367, 423] on button "Add Simple Quote" at bounding box center [297, 432] width 394 height 33
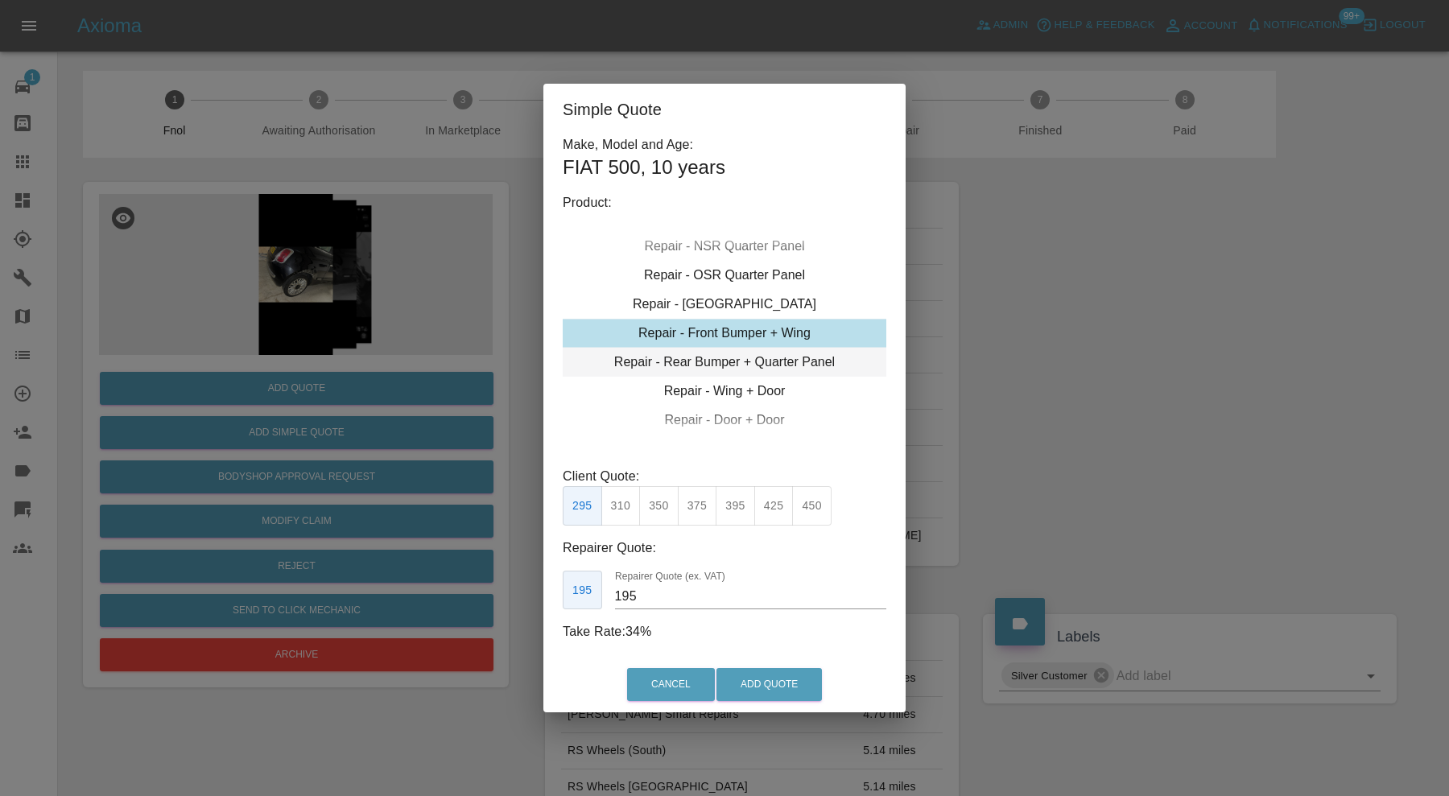
click at [729, 366] on div "Repair - Rear Bumper + Quarter Panel" at bounding box center [725, 362] width 324 height 29
click at [737, 508] on button "395" at bounding box center [735, 505] width 39 height 39
click at [695, 595] on input "250" at bounding box center [750, 597] width 271 height 26
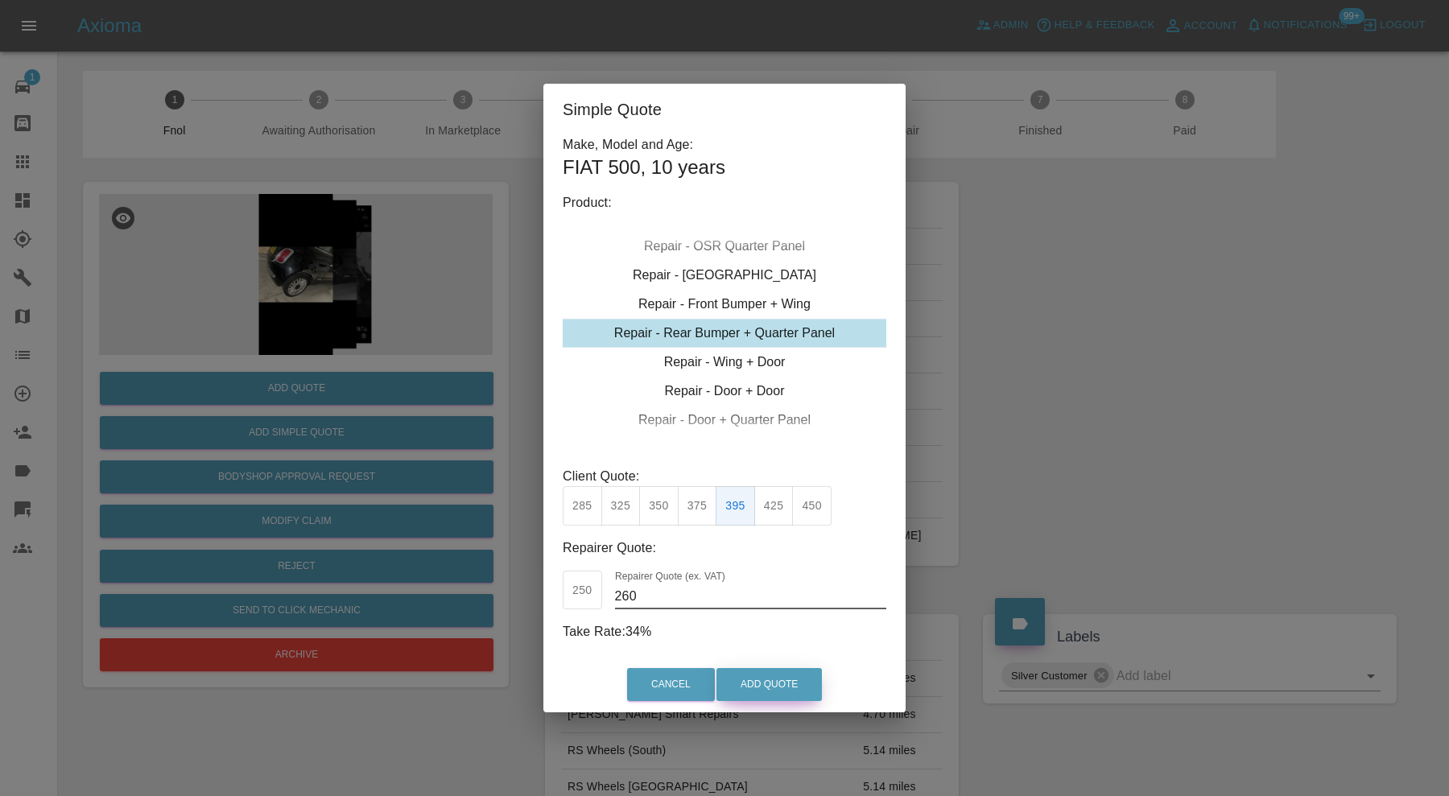
type input "260"
click at [795, 686] on button "Add Quote" at bounding box center [768, 684] width 105 height 33
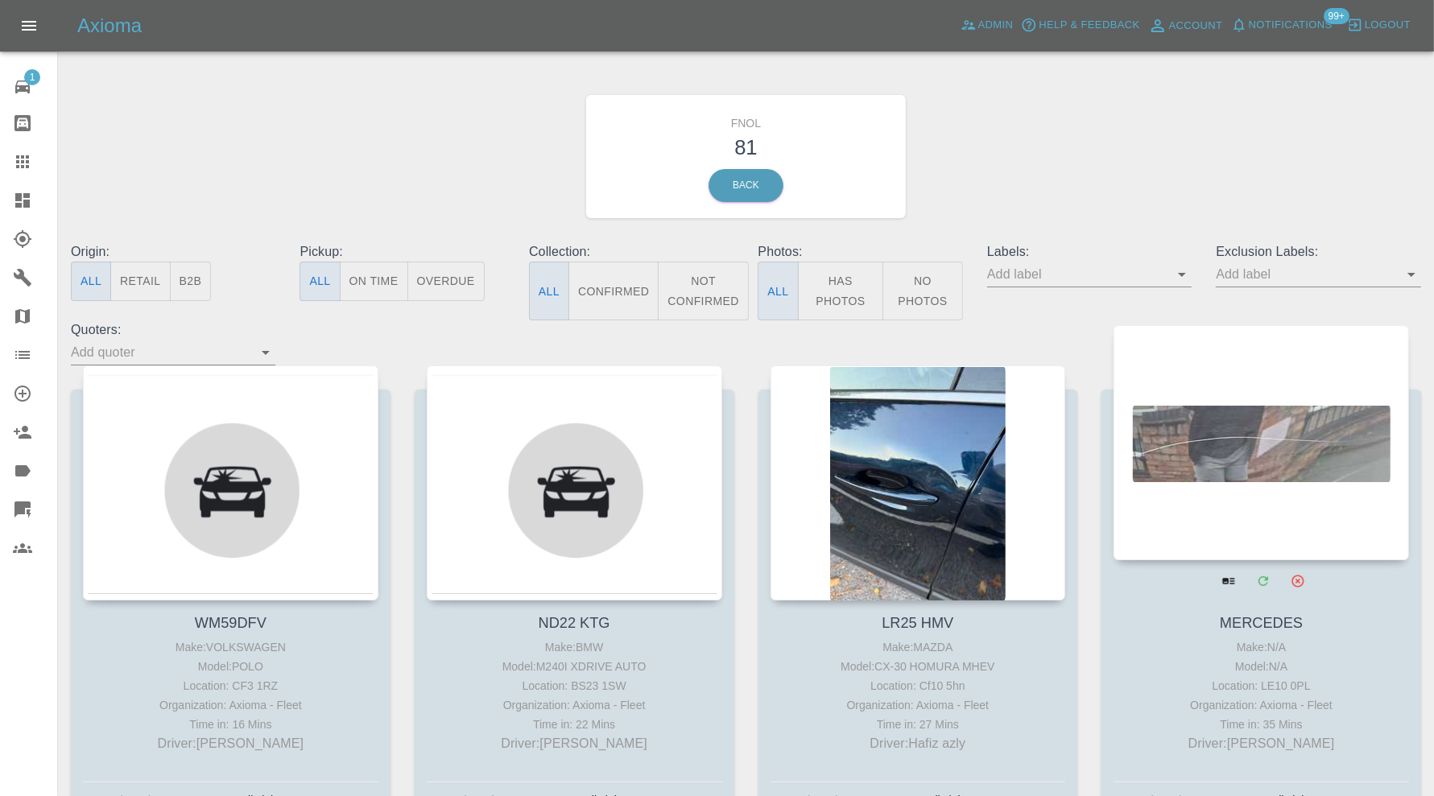
click at [1281, 457] on div at bounding box center [1260, 442] width 295 height 235
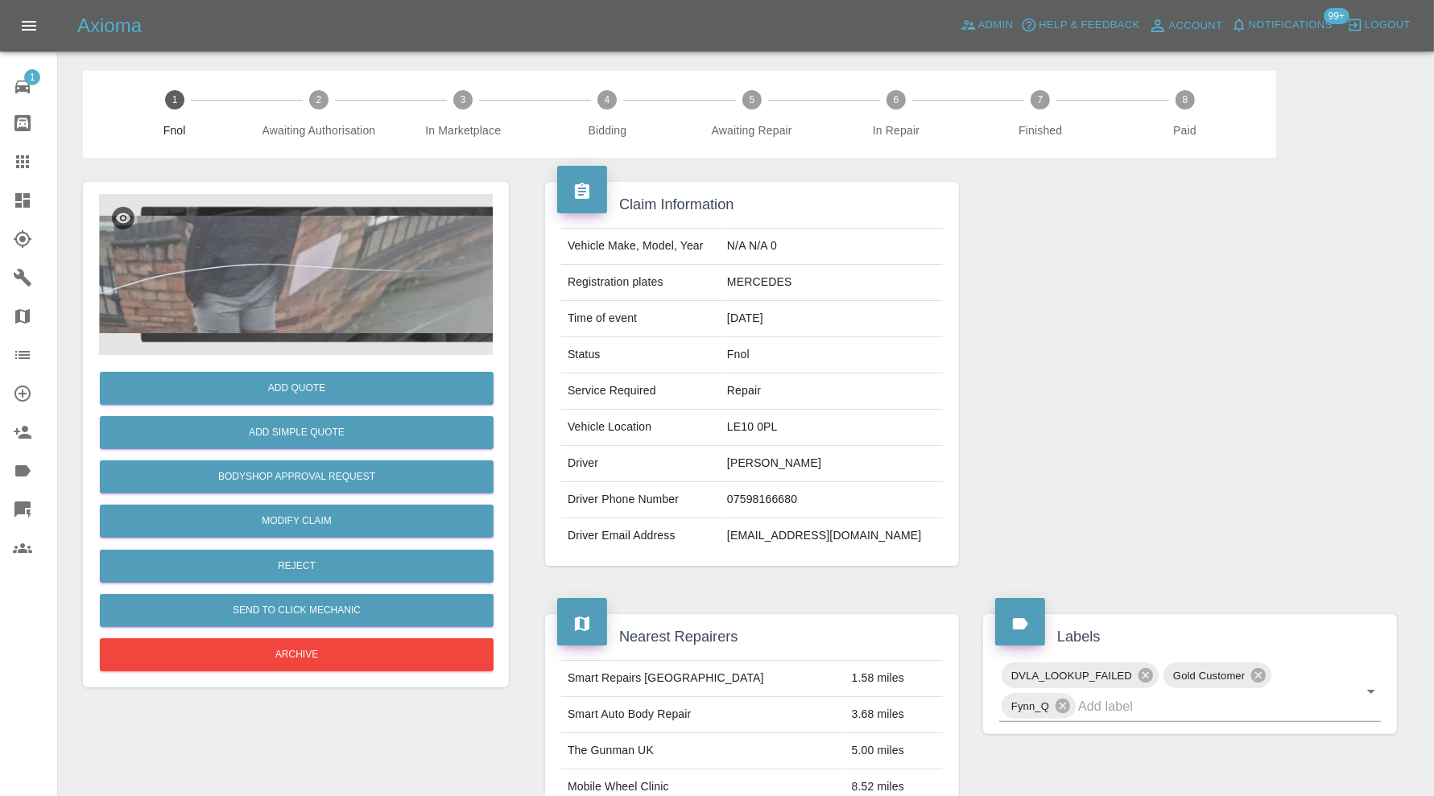
click at [345, 283] on img at bounding box center [296, 274] width 394 height 161
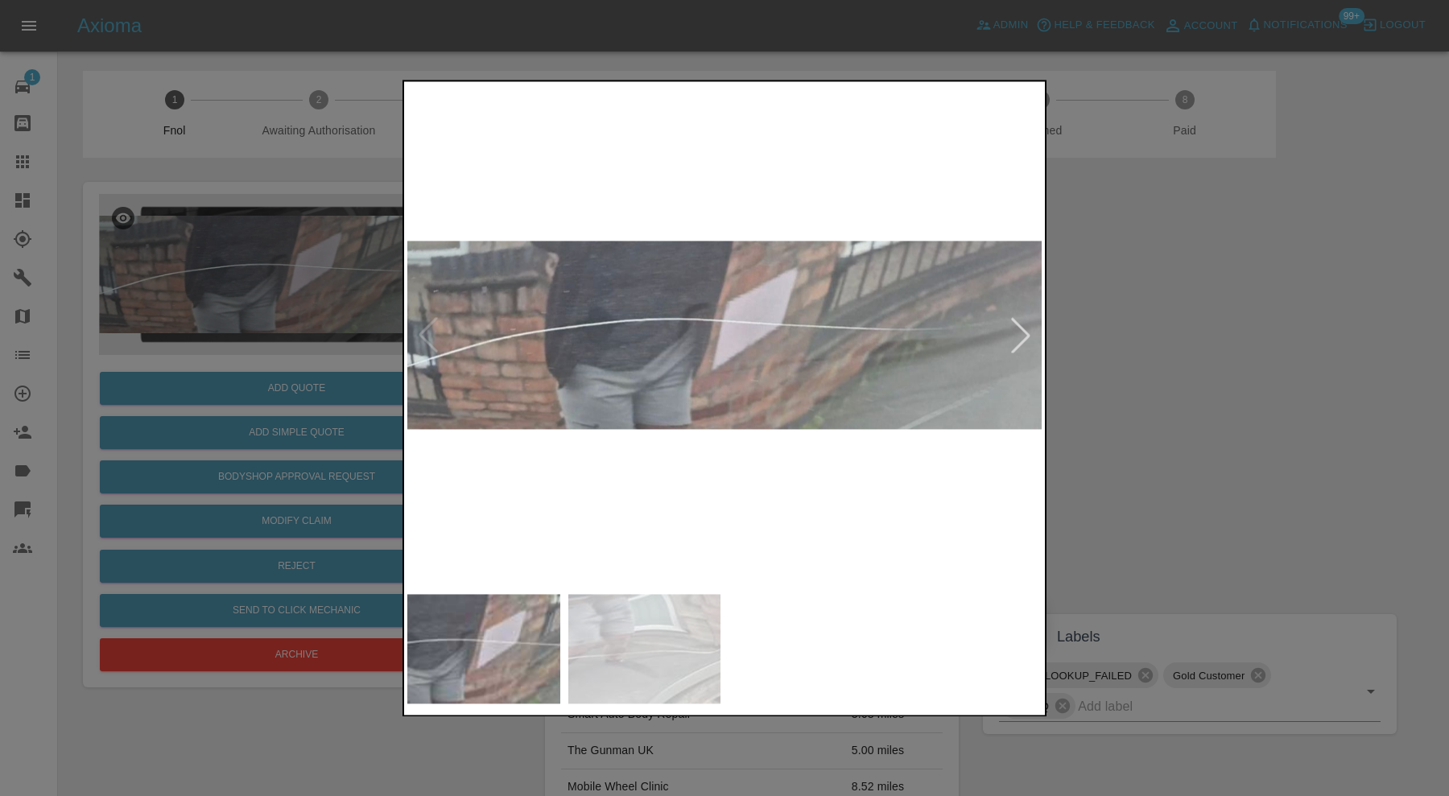
click at [692, 614] on img at bounding box center [644, 648] width 153 height 109
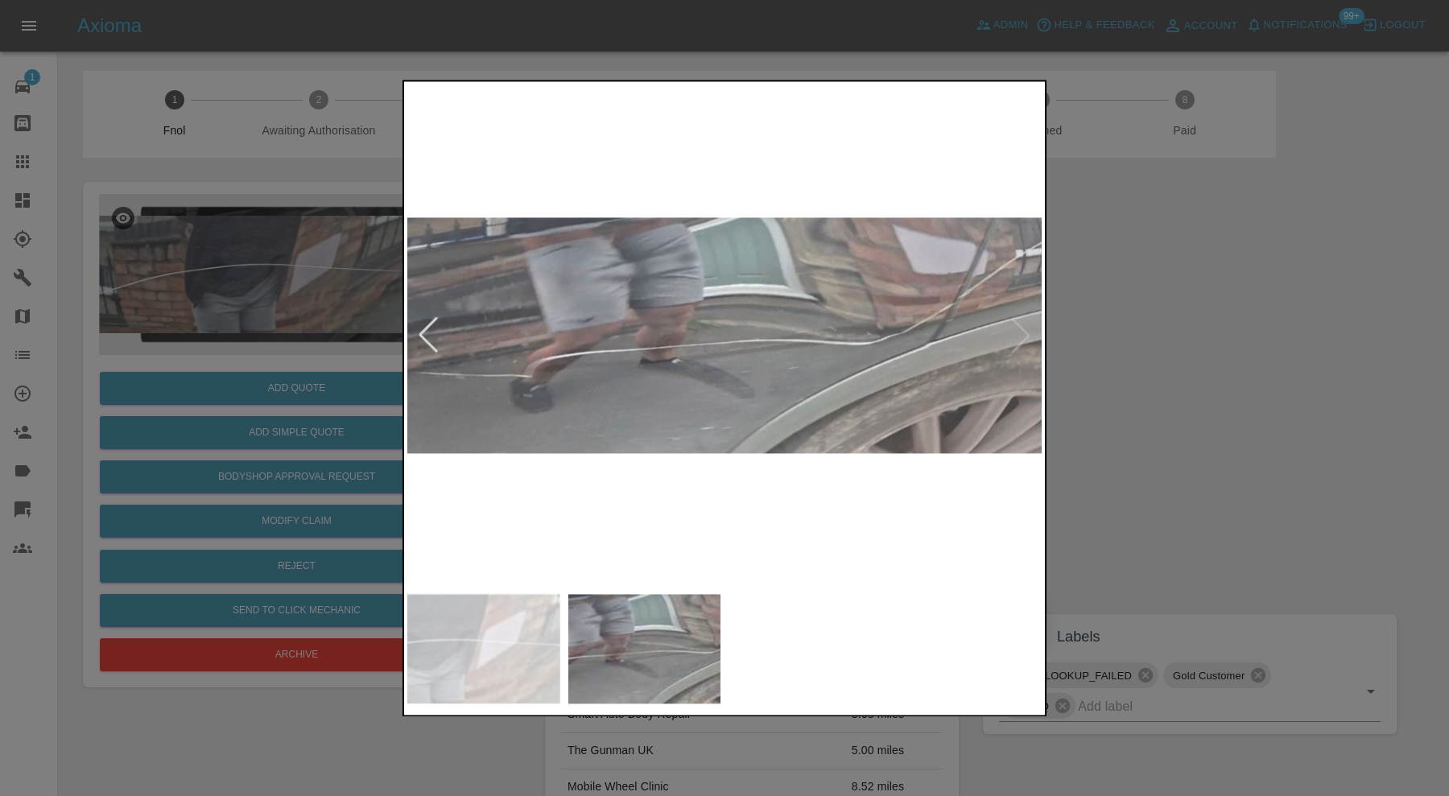
click at [497, 660] on img at bounding box center [483, 648] width 153 height 109
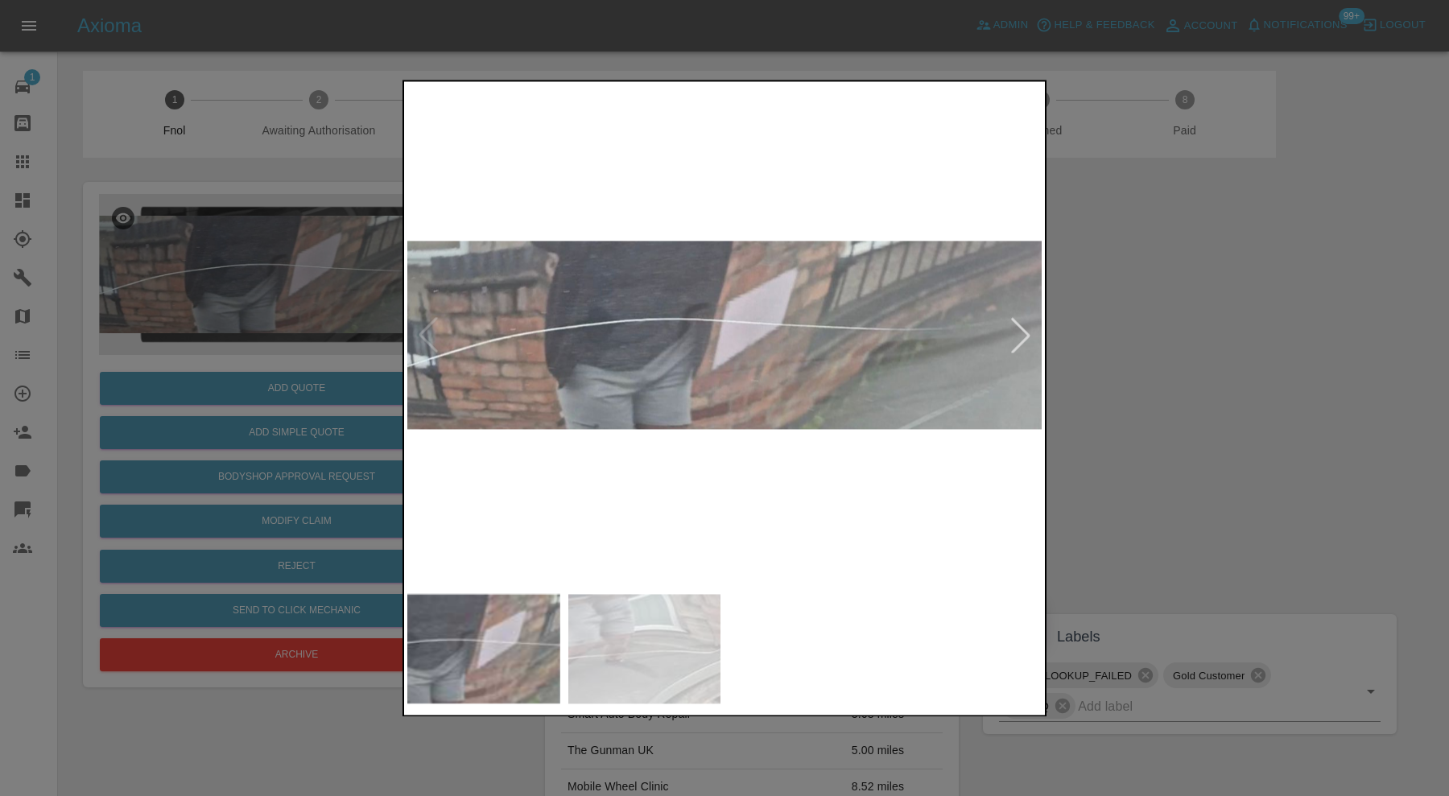
click at [618, 650] on img at bounding box center [644, 648] width 153 height 109
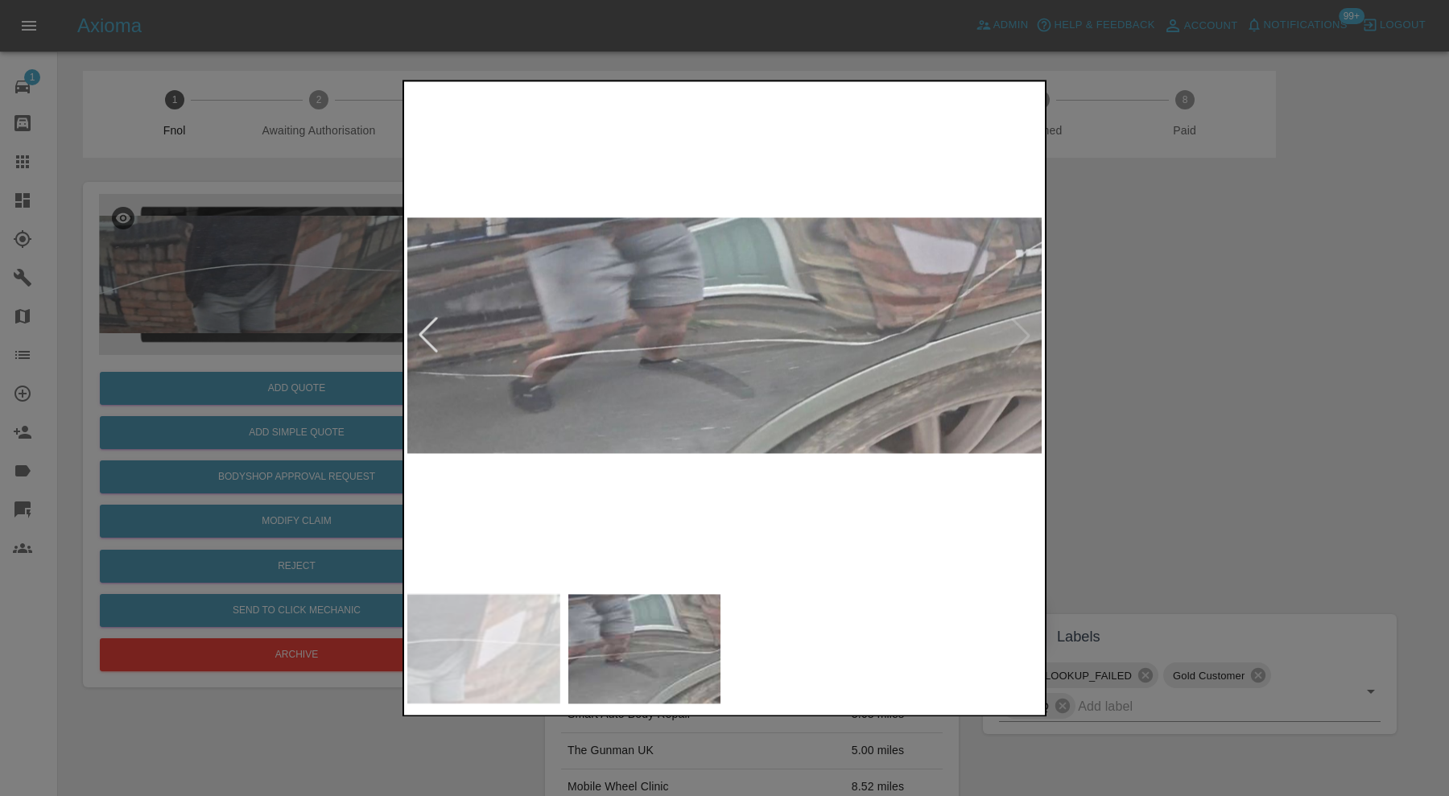
click at [1160, 411] on div at bounding box center [724, 398] width 1449 height 796
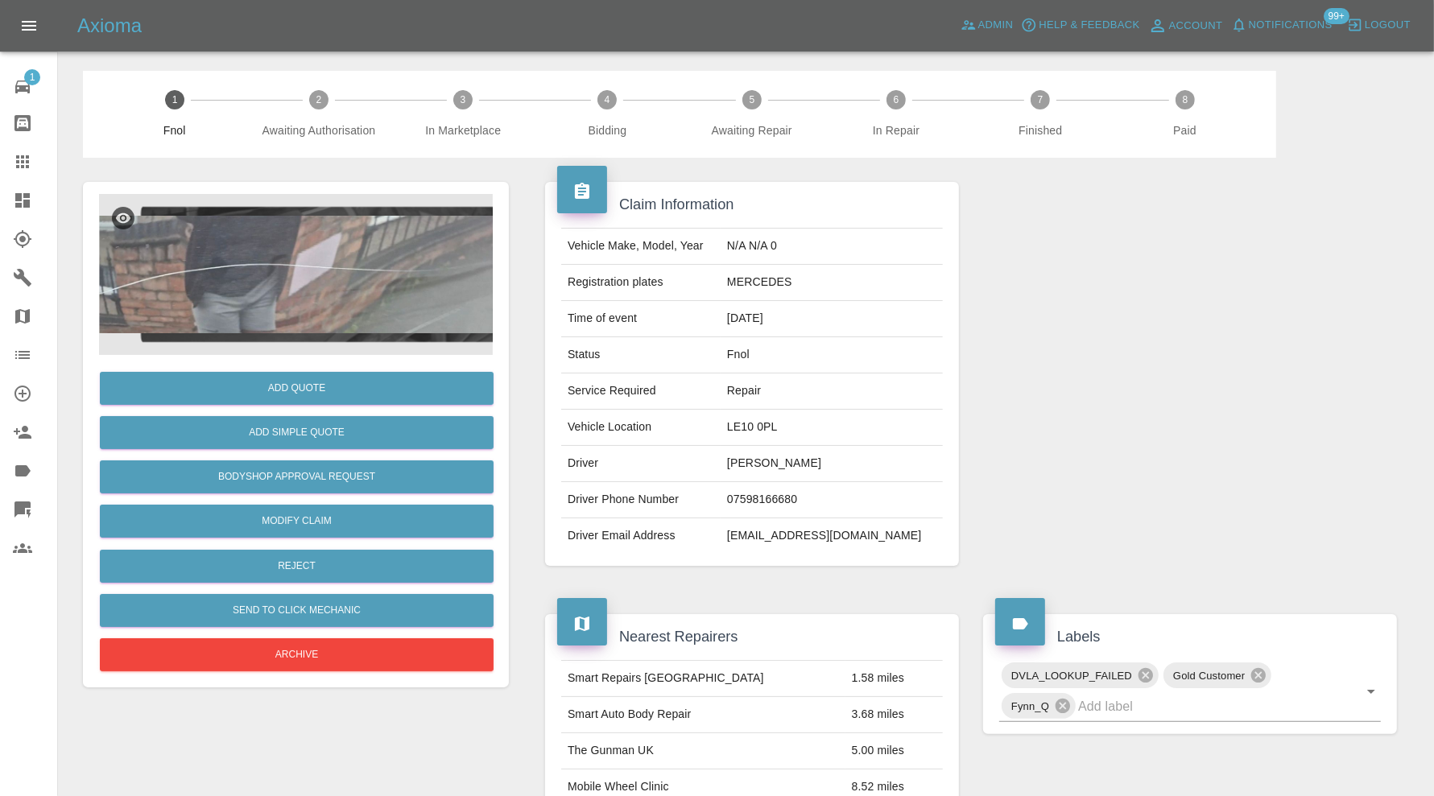
click at [345, 324] on img at bounding box center [296, 274] width 394 height 161
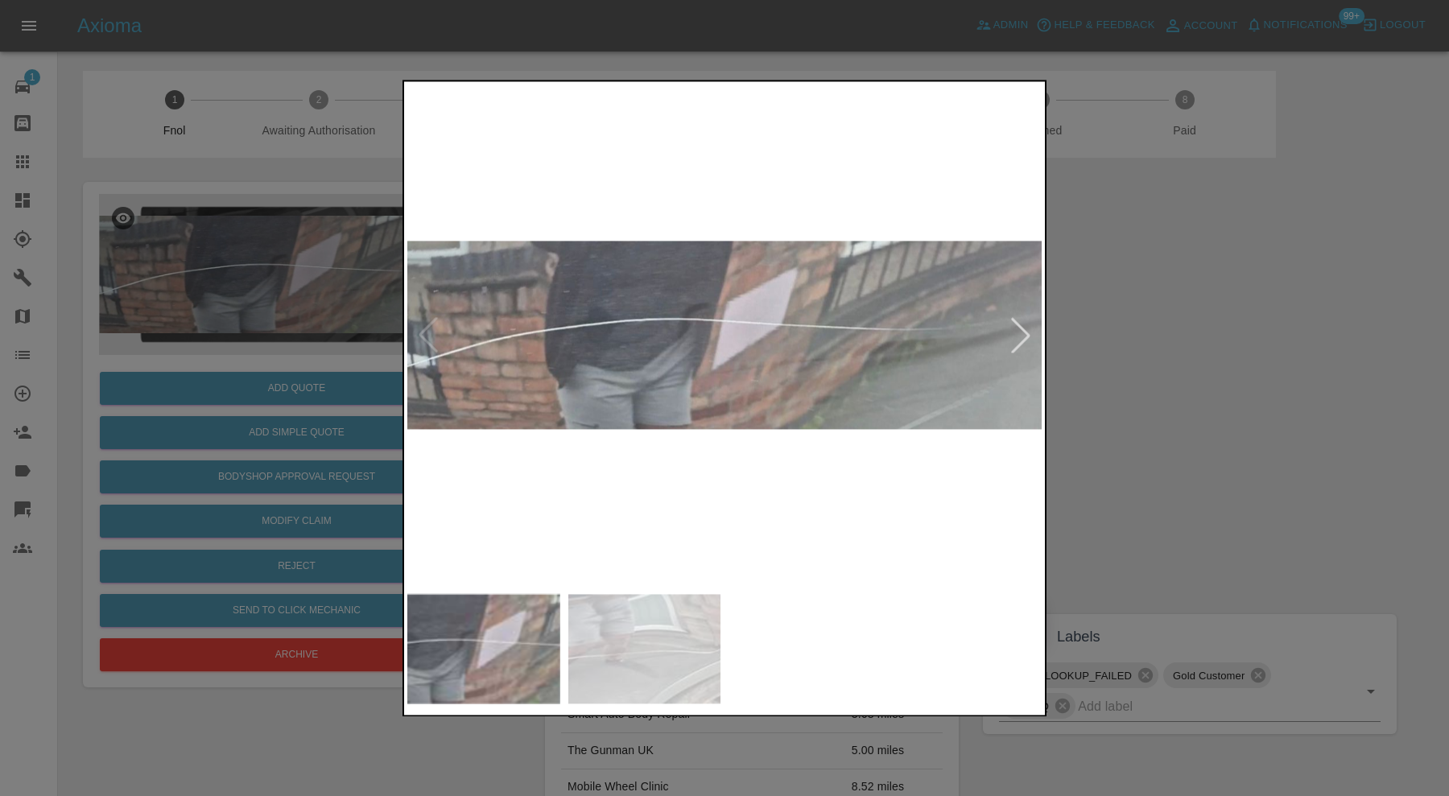
click at [654, 657] on img at bounding box center [644, 648] width 153 height 109
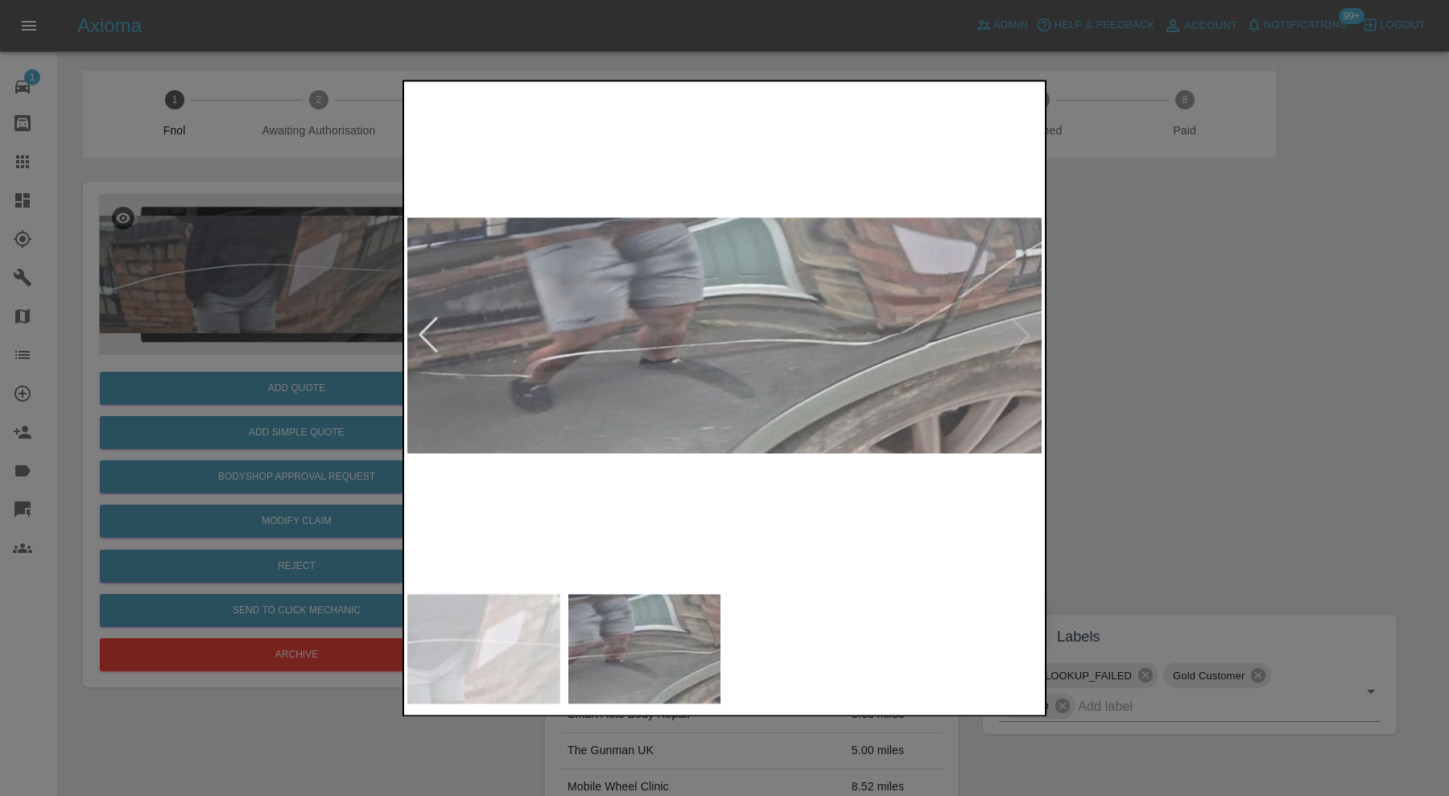
click at [1313, 467] on div at bounding box center [724, 398] width 1449 height 796
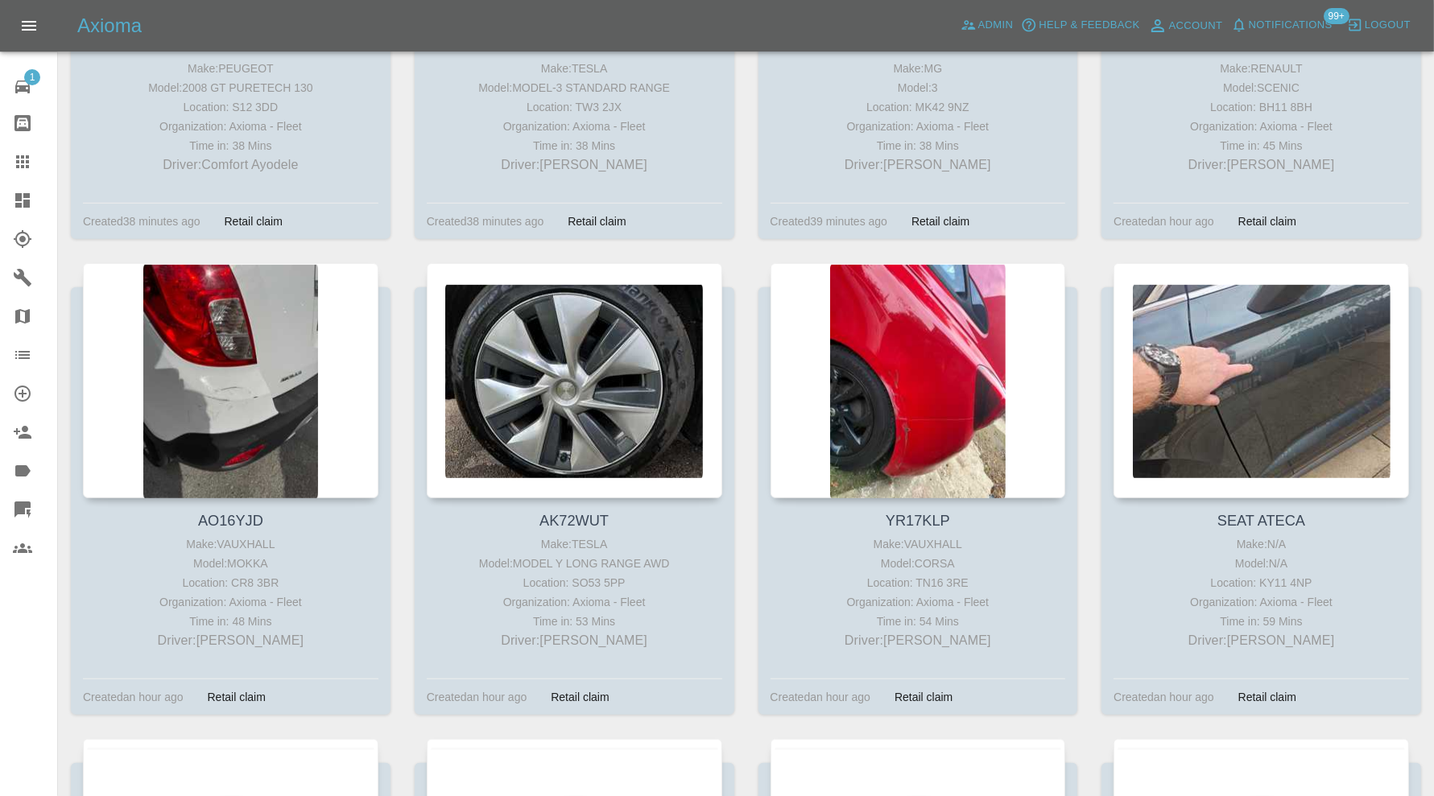
scroll to position [1066, 0]
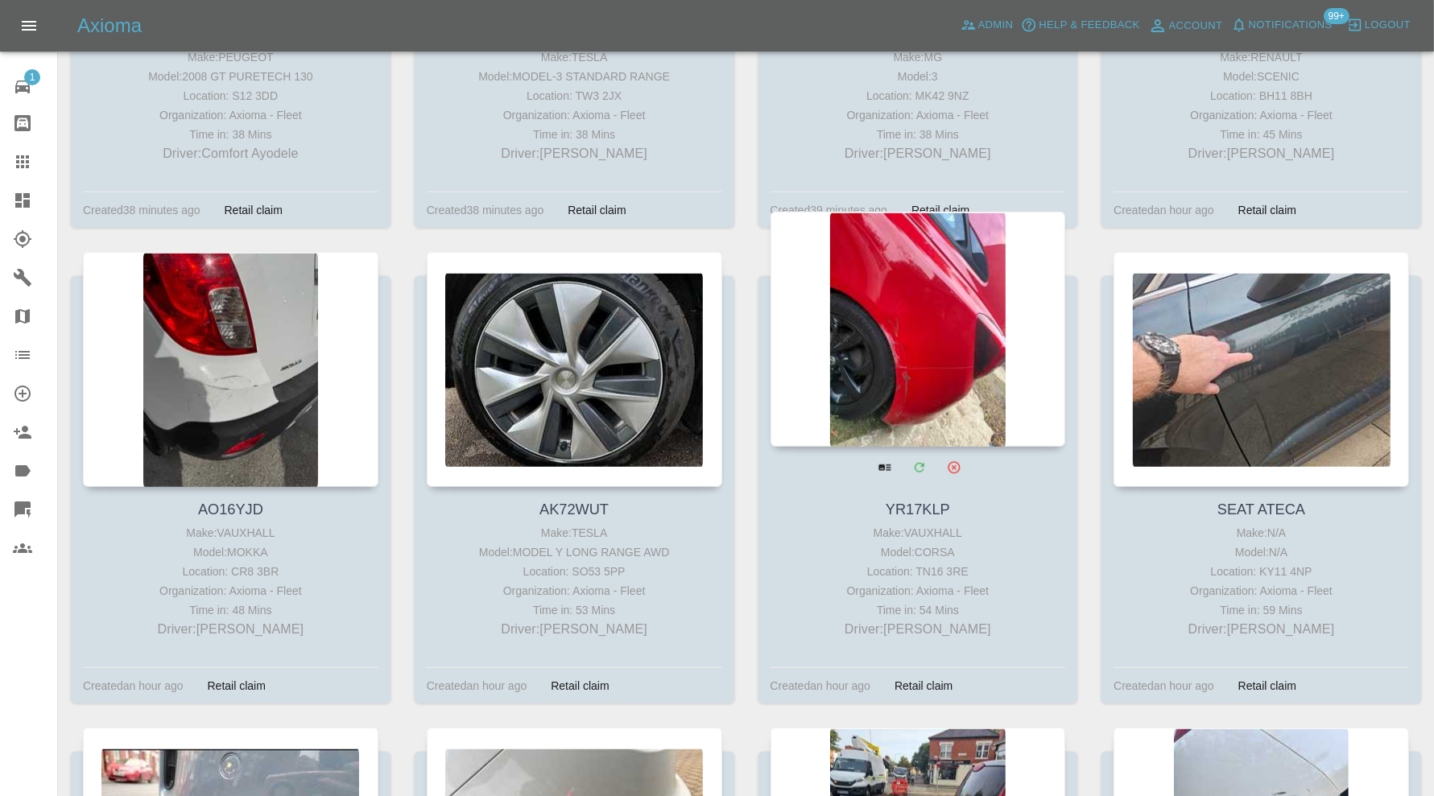
click at [959, 379] on div at bounding box center [917, 329] width 295 height 235
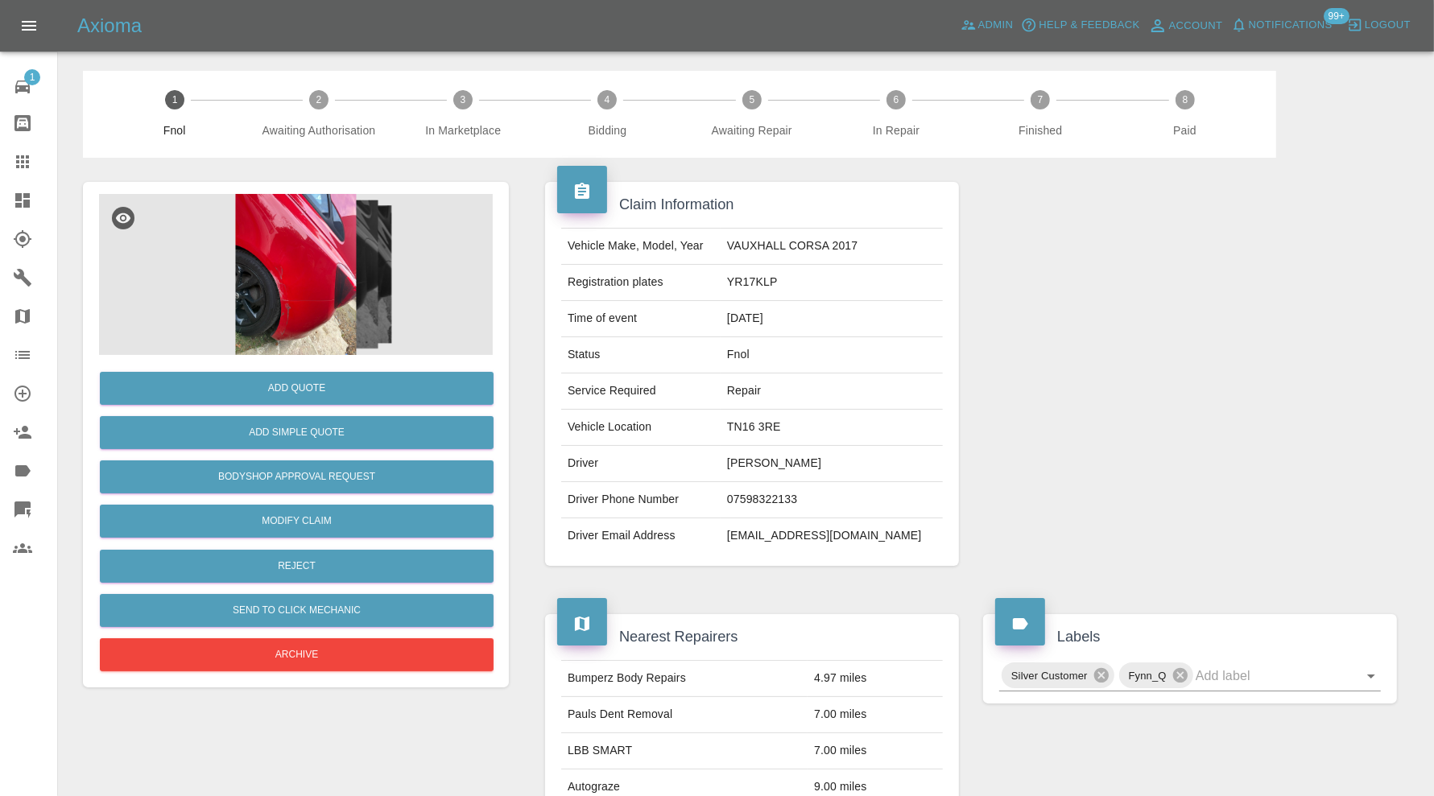
click at [324, 278] on img at bounding box center [296, 274] width 394 height 161
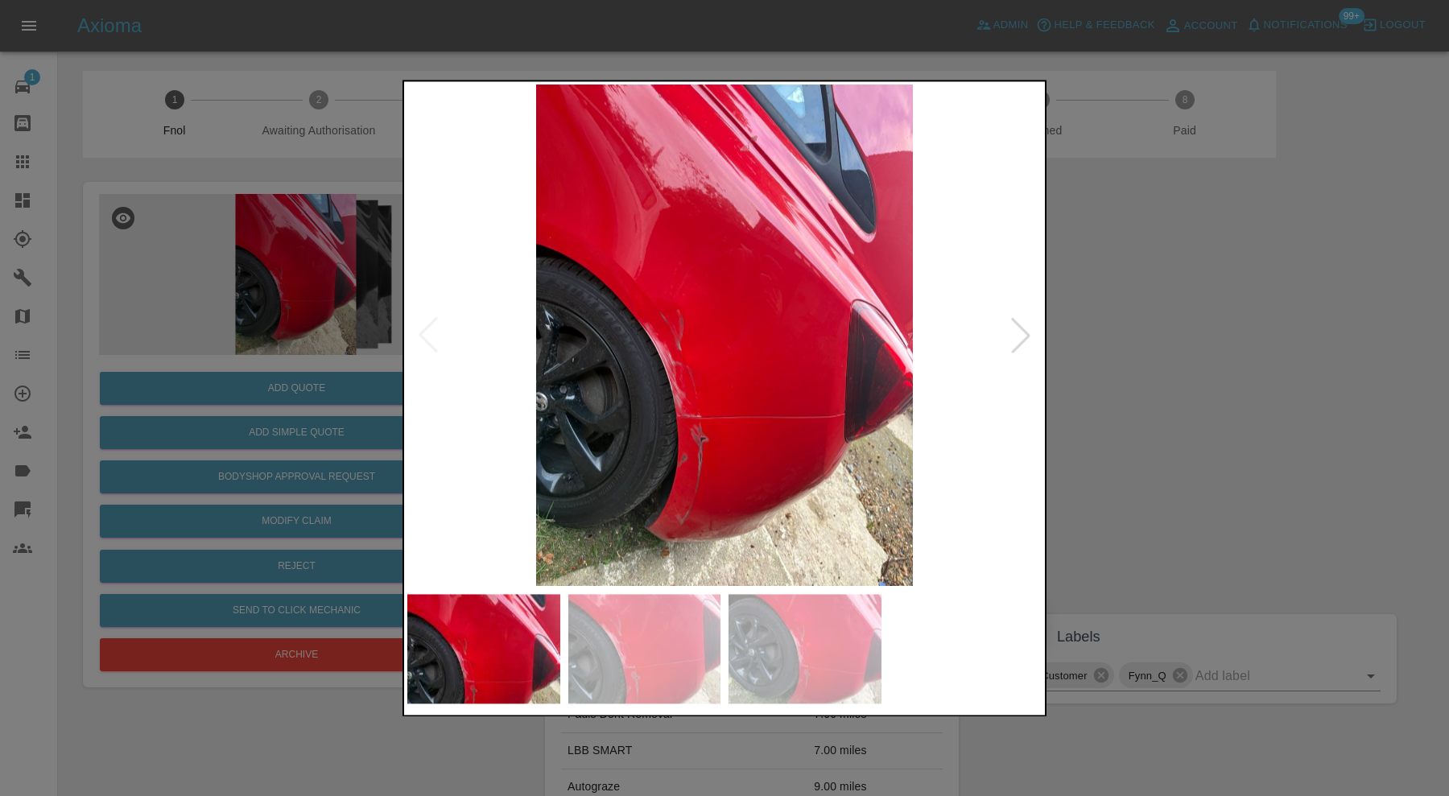
click at [578, 656] on img at bounding box center [644, 648] width 153 height 109
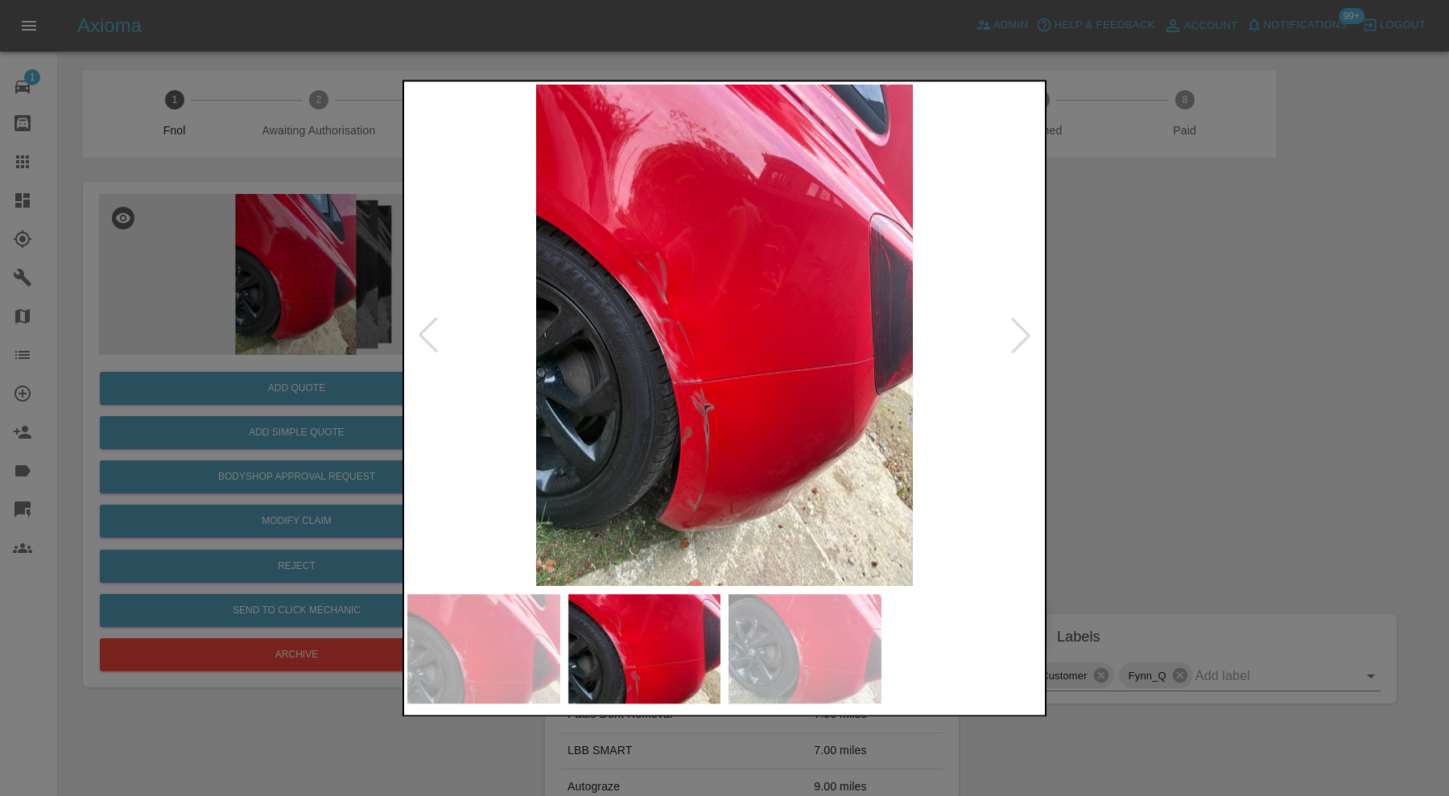
click at [848, 649] on img at bounding box center [804, 648] width 153 height 109
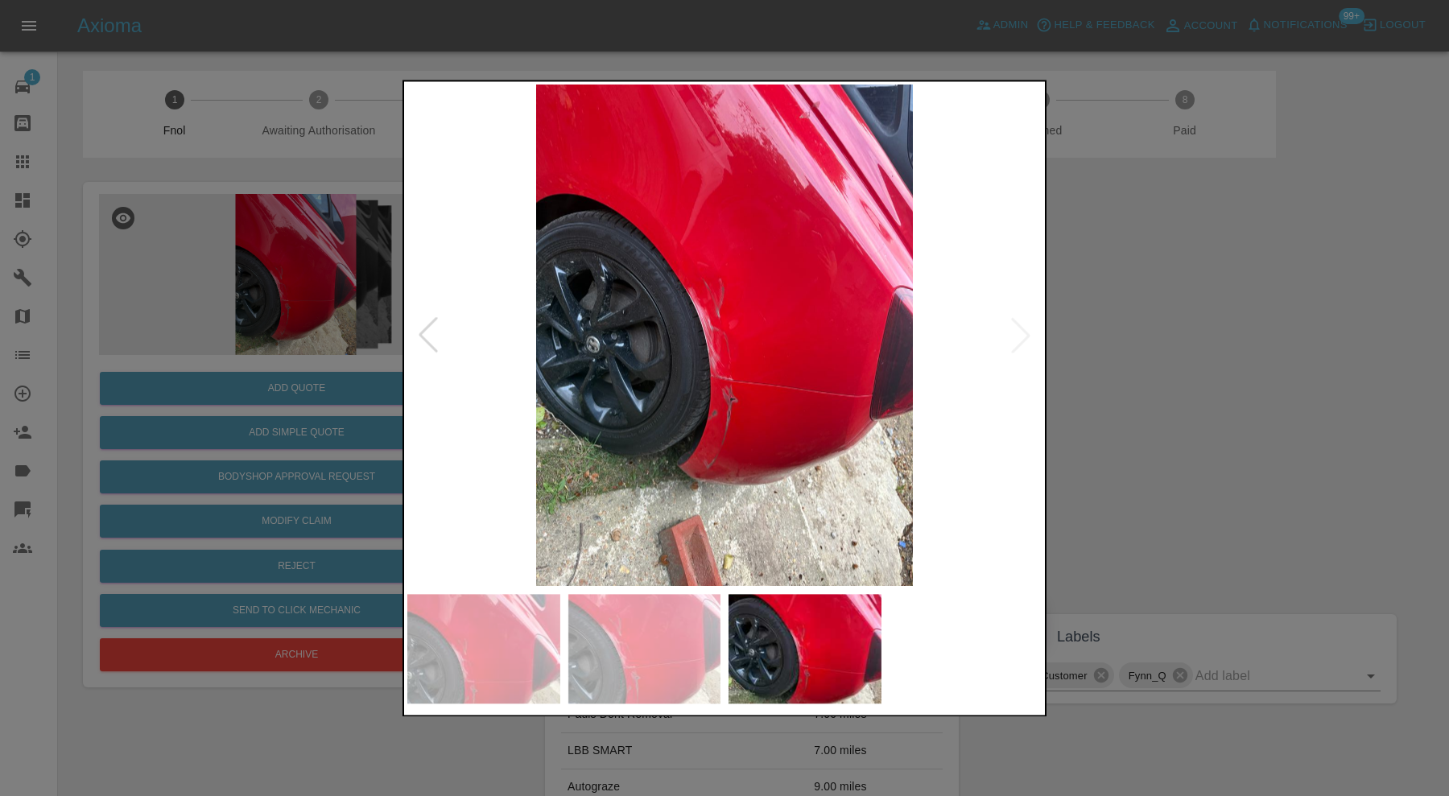
click at [1234, 424] on div at bounding box center [724, 398] width 1449 height 796
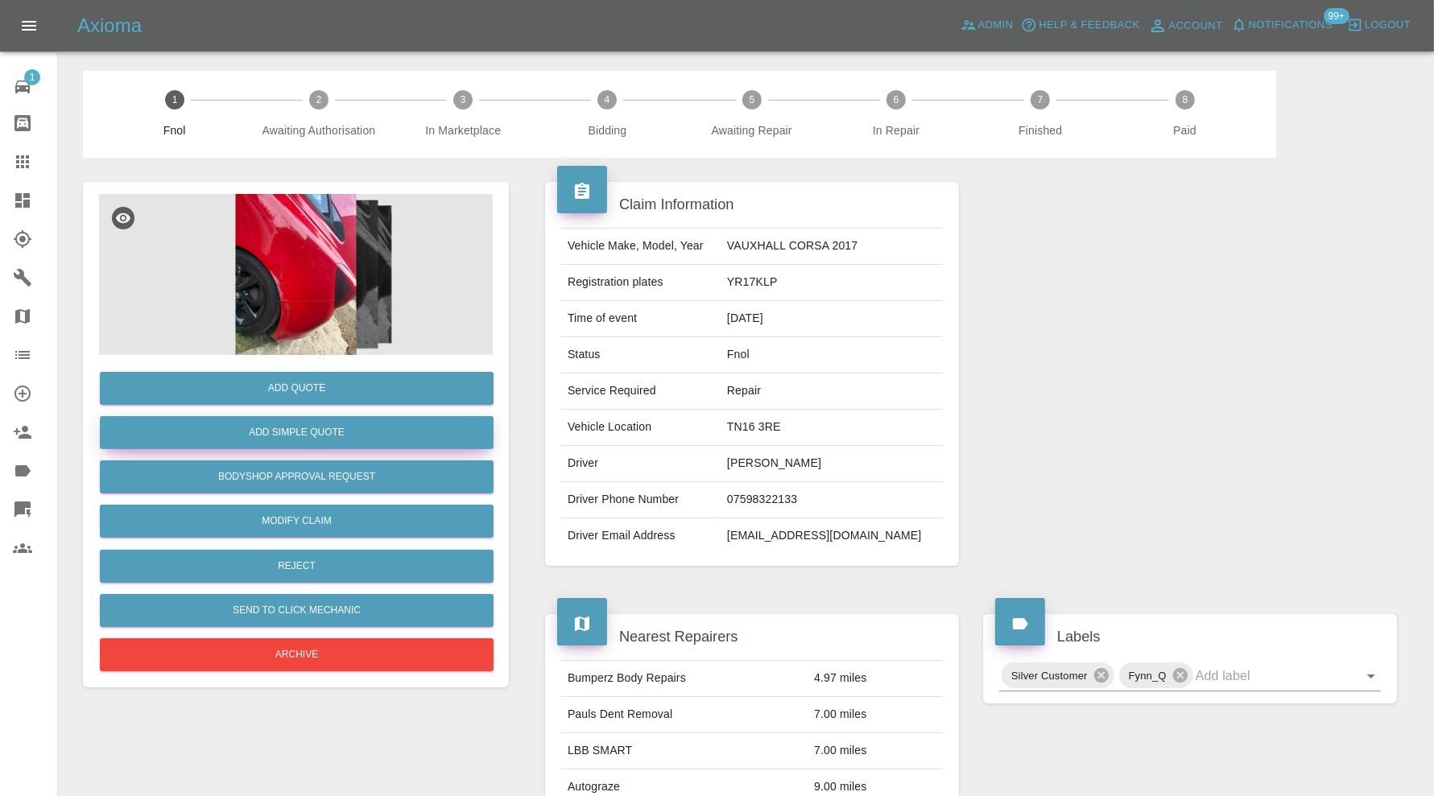
click at [319, 429] on button "Add Simple Quote" at bounding box center [297, 432] width 394 height 33
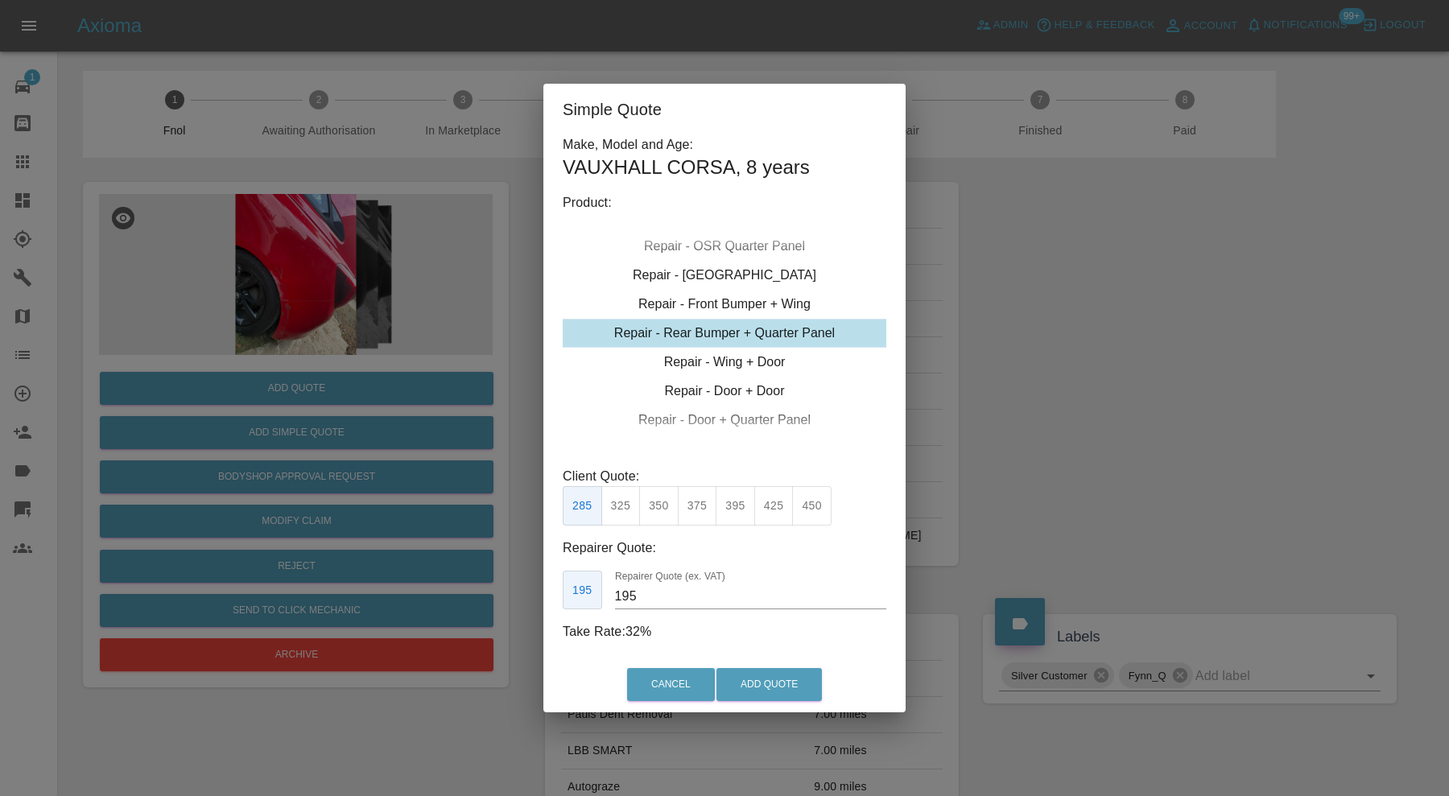
click at [753, 342] on div "Repair - Rear Bumper + Quarter Panel" at bounding box center [725, 333] width 324 height 29
click at [778, 505] on button "425" at bounding box center [773, 505] width 39 height 39
click at [667, 592] on input "260" at bounding box center [750, 597] width 271 height 26
type input "275"
click at [753, 671] on button "Add Quote" at bounding box center [768, 684] width 105 height 33
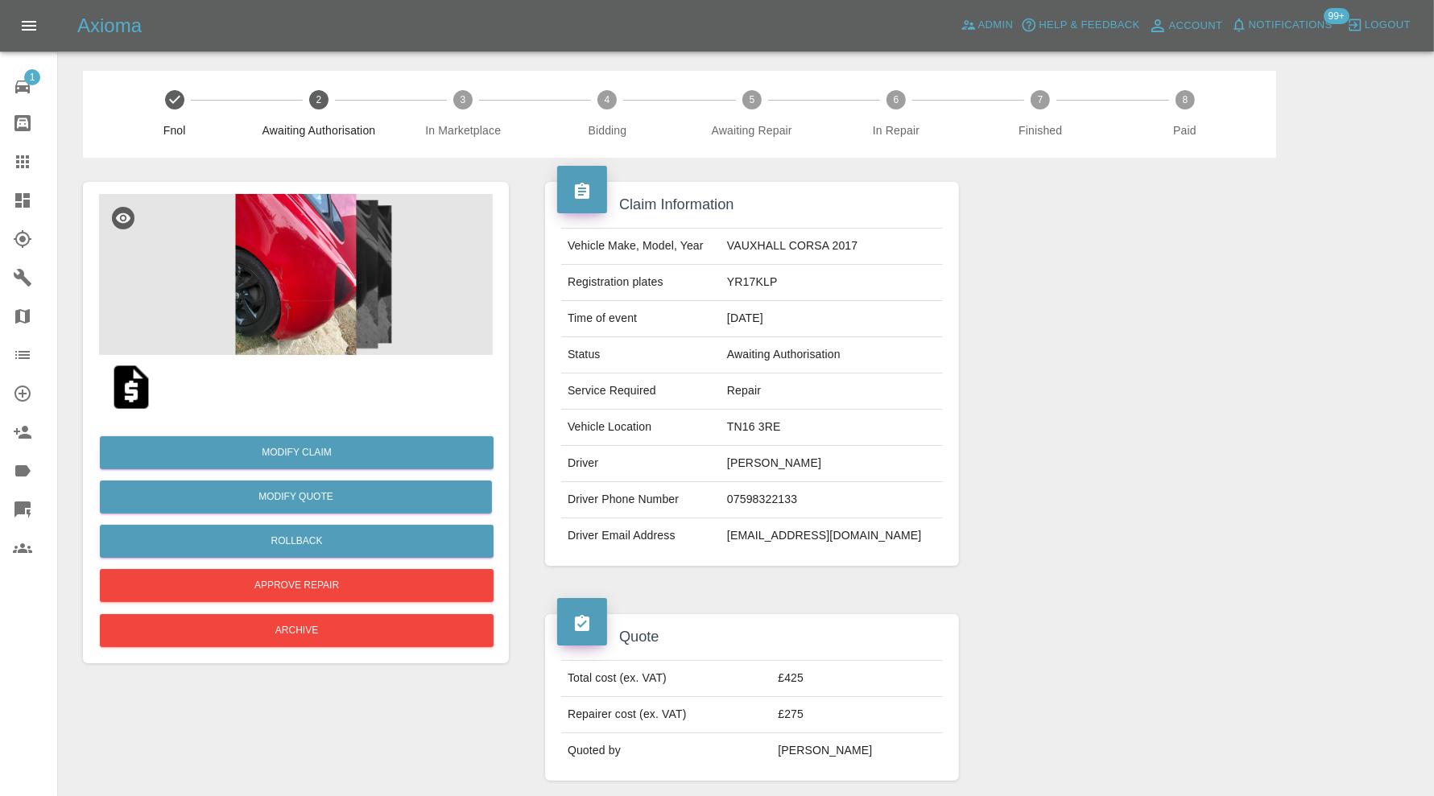
click at [24, 203] on icon at bounding box center [22, 200] width 14 height 14
